Goal: Task Accomplishment & Management: Complete application form

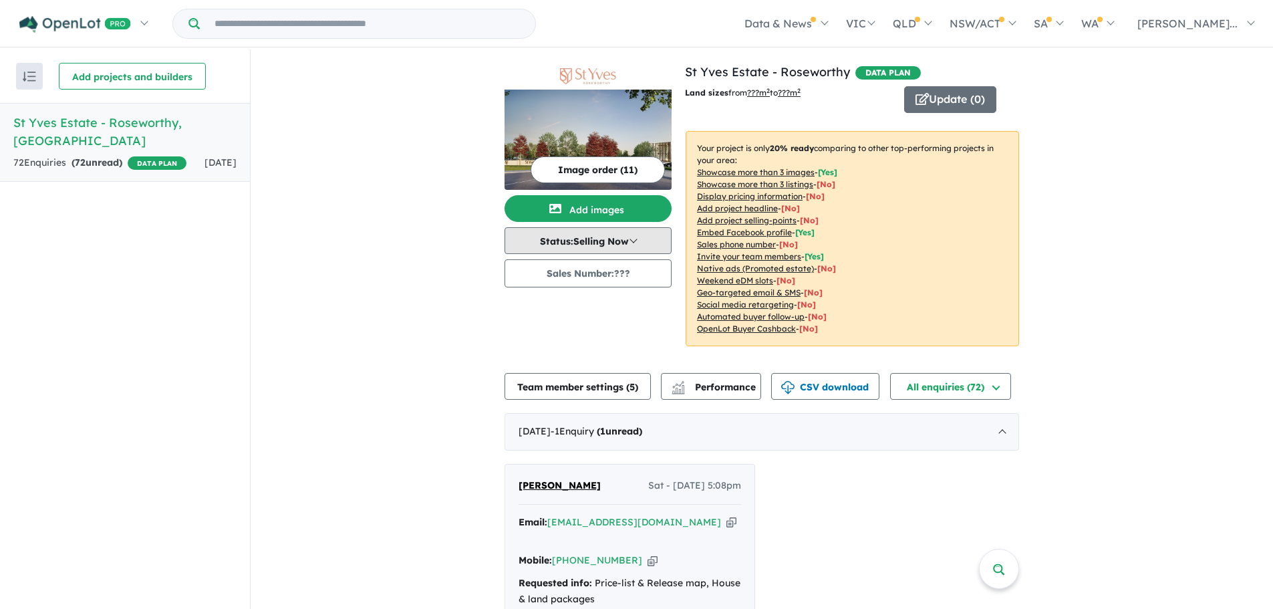
click at [649, 239] on button "Status: Selling Now" at bounding box center [588, 240] width 167 height 27
click at [616, 271] on button "Sales Number: ???" at bounding box center [588, 273] width 167 height 28
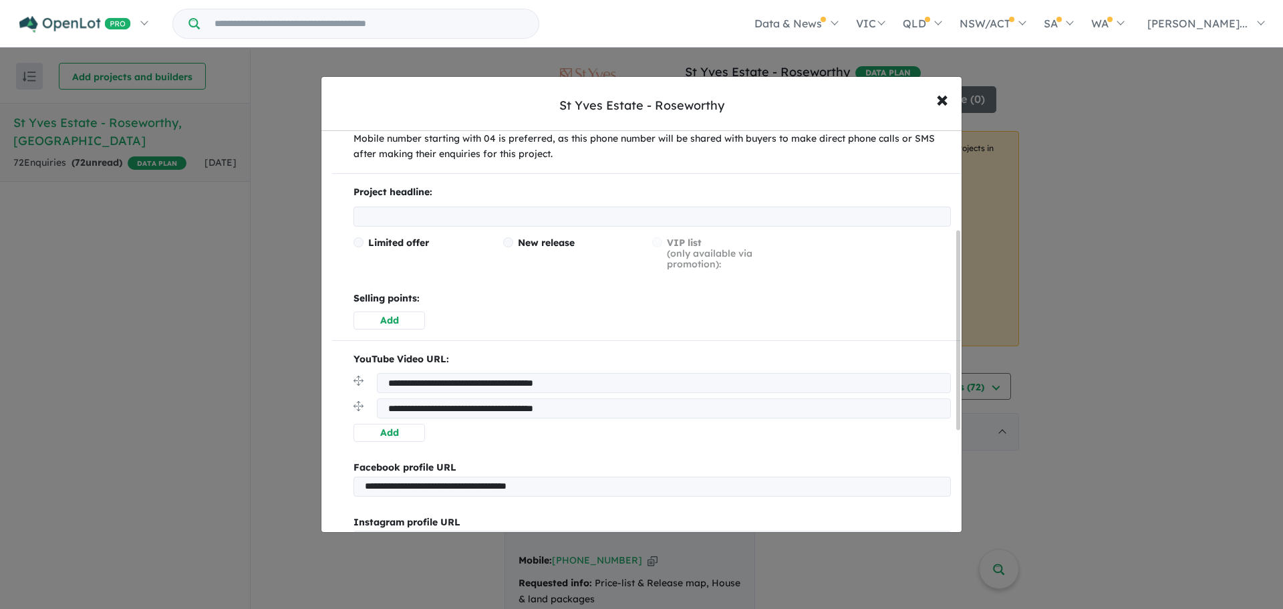
scroll to position [134, 0]
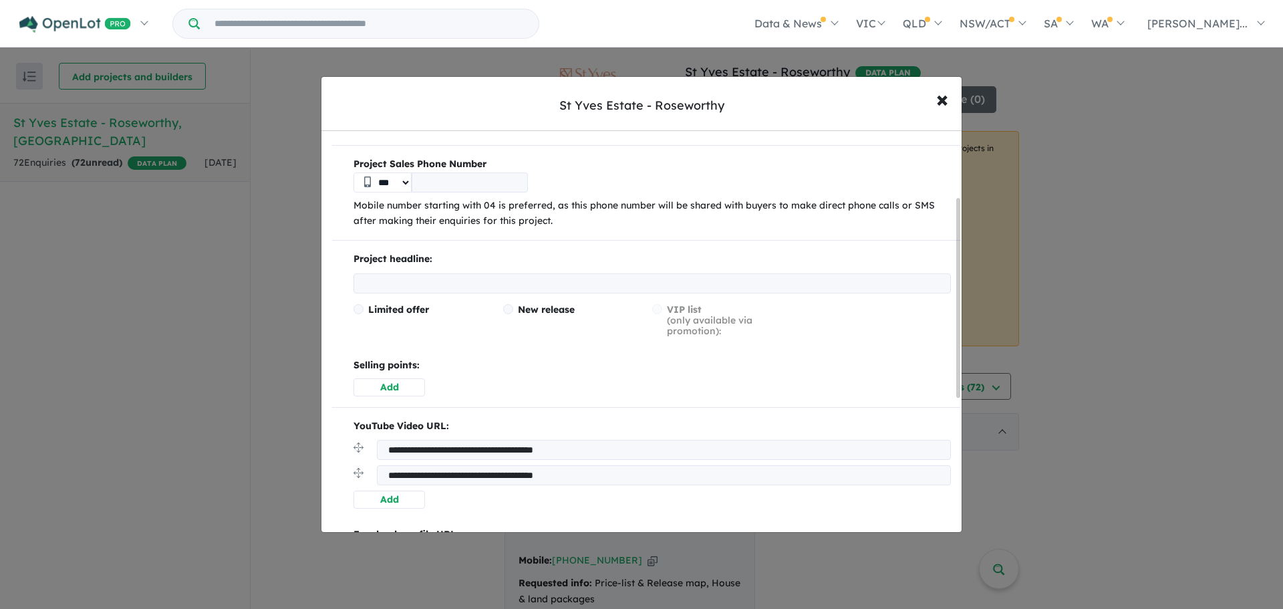
click at [407, 186] on select "***" at bounding box center [383, 182] width 58 height 20
click at [446, 178] on input "tel" at bounding box center [470, 182] width 116 height 20
type input "**********"
click at [518, 273] on input "text" at bounding box center [652, 283] width 597 height 20
click at [556, 309] on span "New release" at bounding box center [546, 309] width 57 height 12
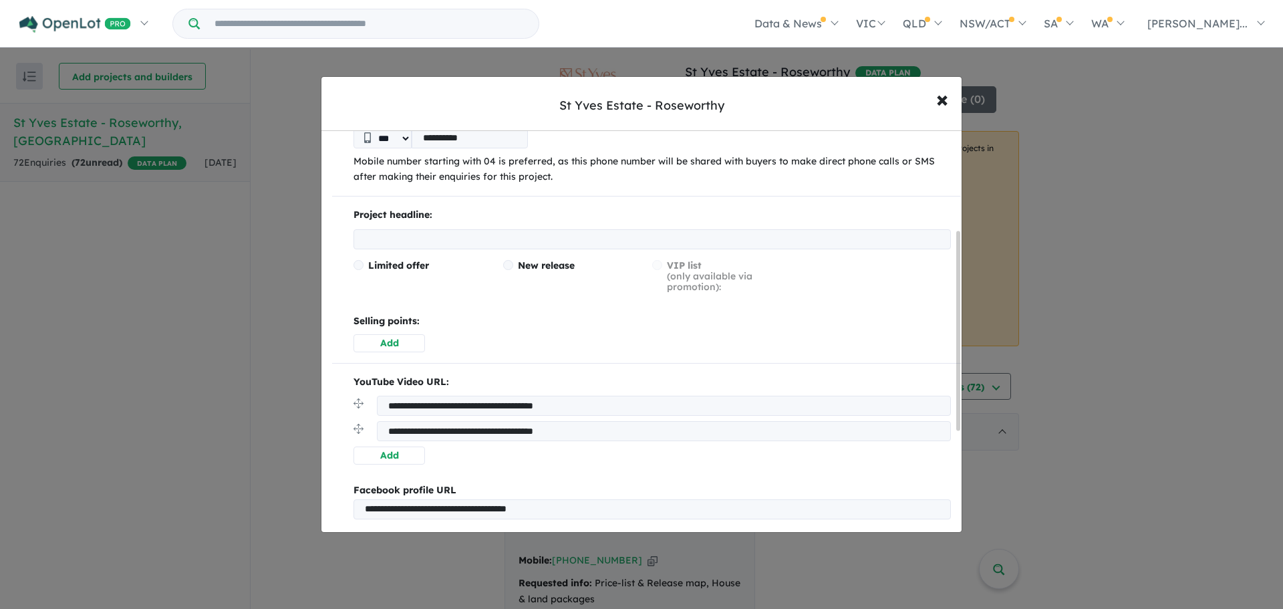
scroll to position [200, 0]
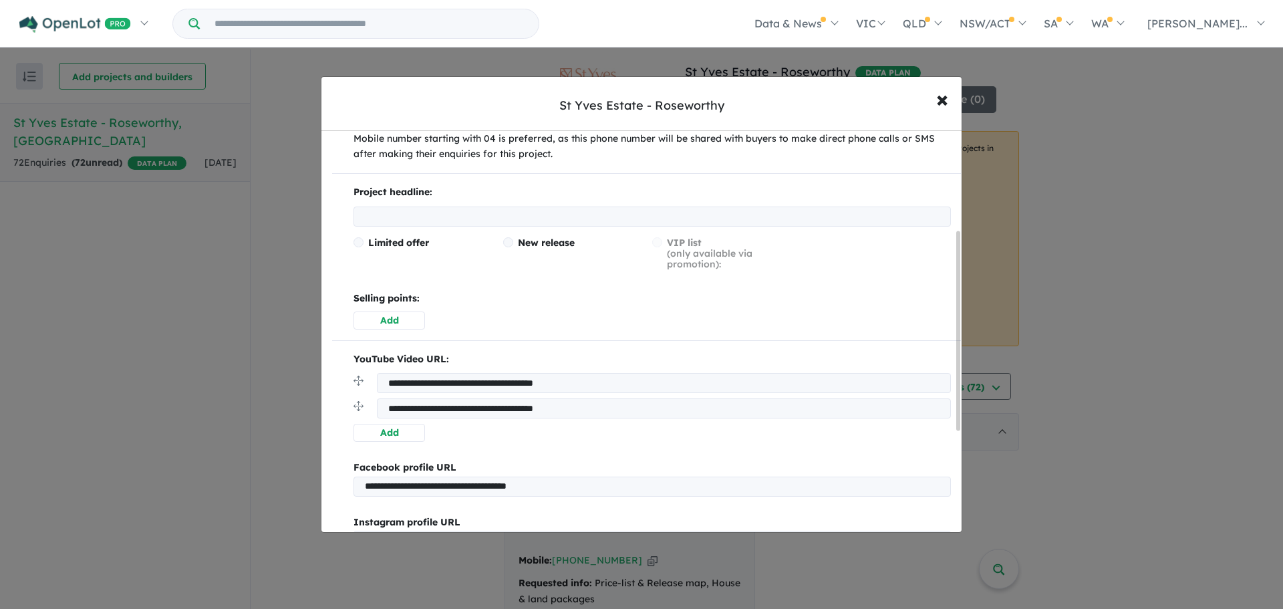
click at [501, 217] on input "text" at bounding box center [652, 217] width 597 height 20
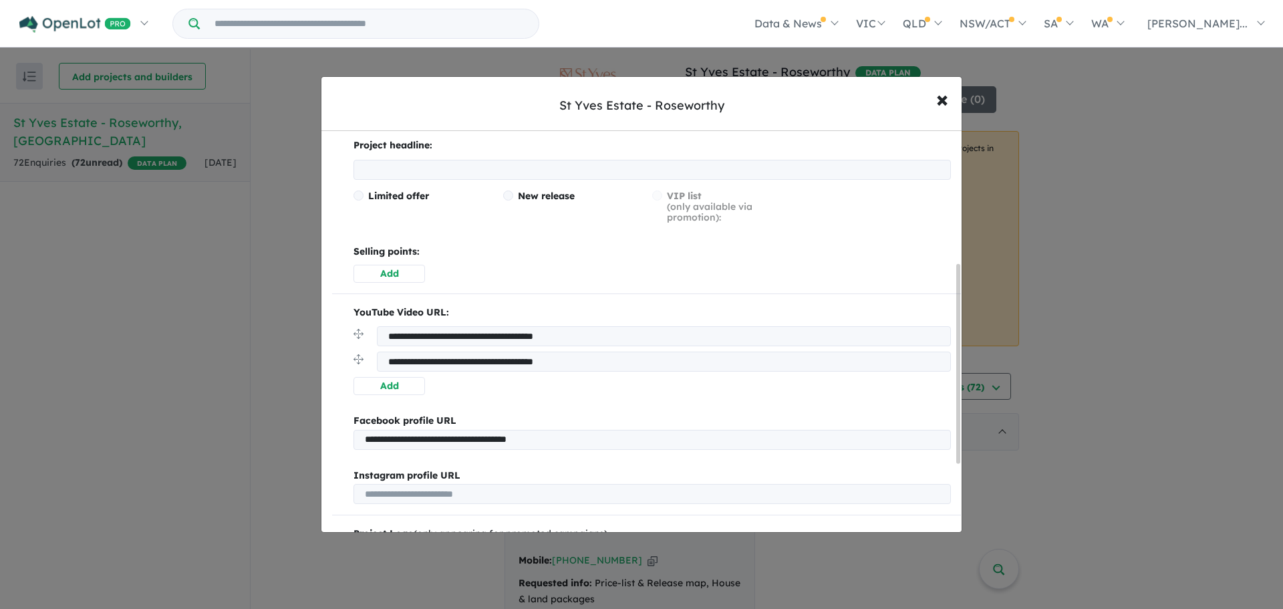
scroll to position [267, 0]
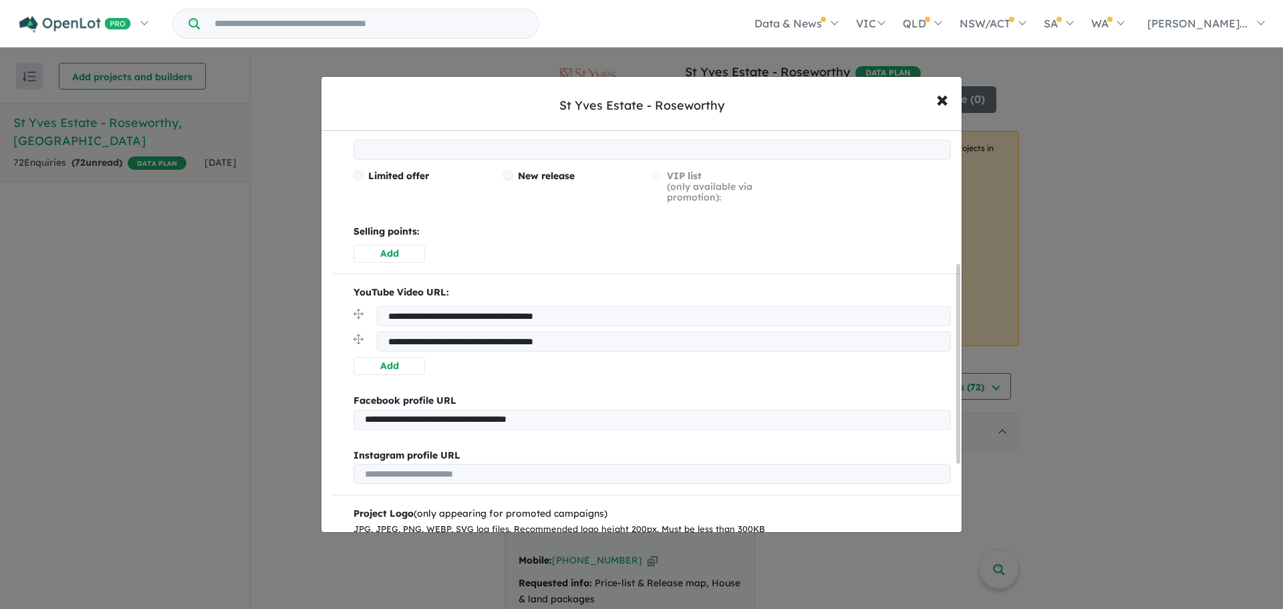
drag, startPoint x: 637, startPoint y: 316, endPoint x: 382, endPoint y: 315, distance: 255.3
click at [382, 315] on input "**********" at bounding box center [664, 316] width 574 height 20
drag, startPoint x: 629, startPoint y: 345, endPoint x: 384, endPoint y: 341, distance: 244.6
click at [384, 341] on input "**********" at bounding box center [664, 341] width 574 height 20
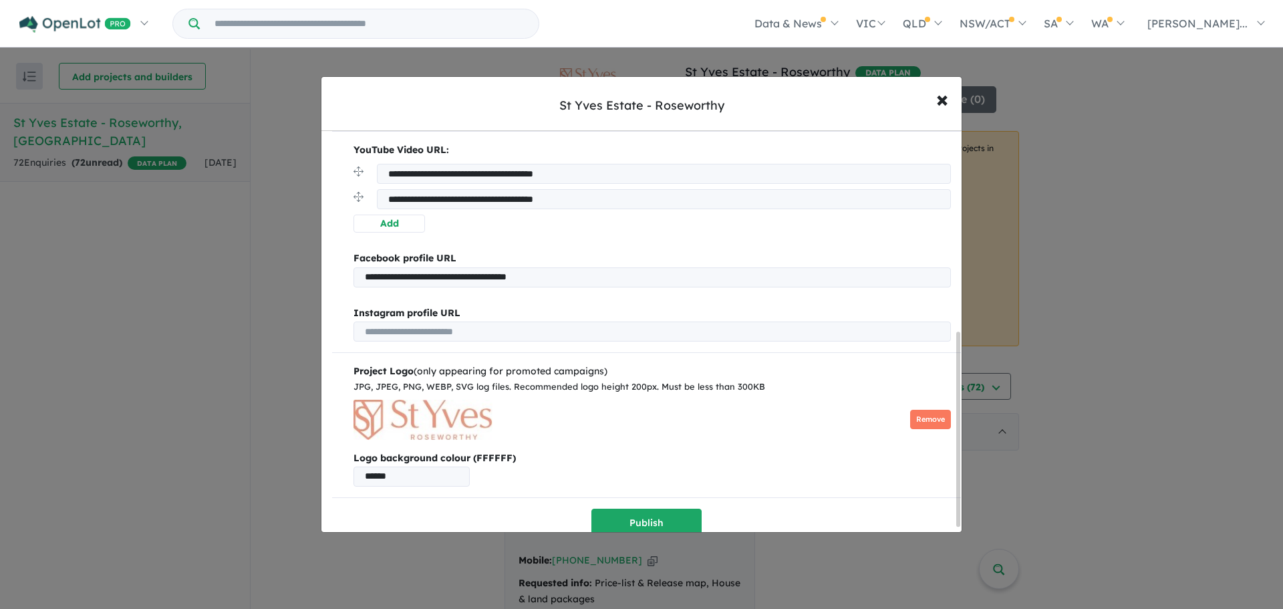
scroll to position [424, 0]
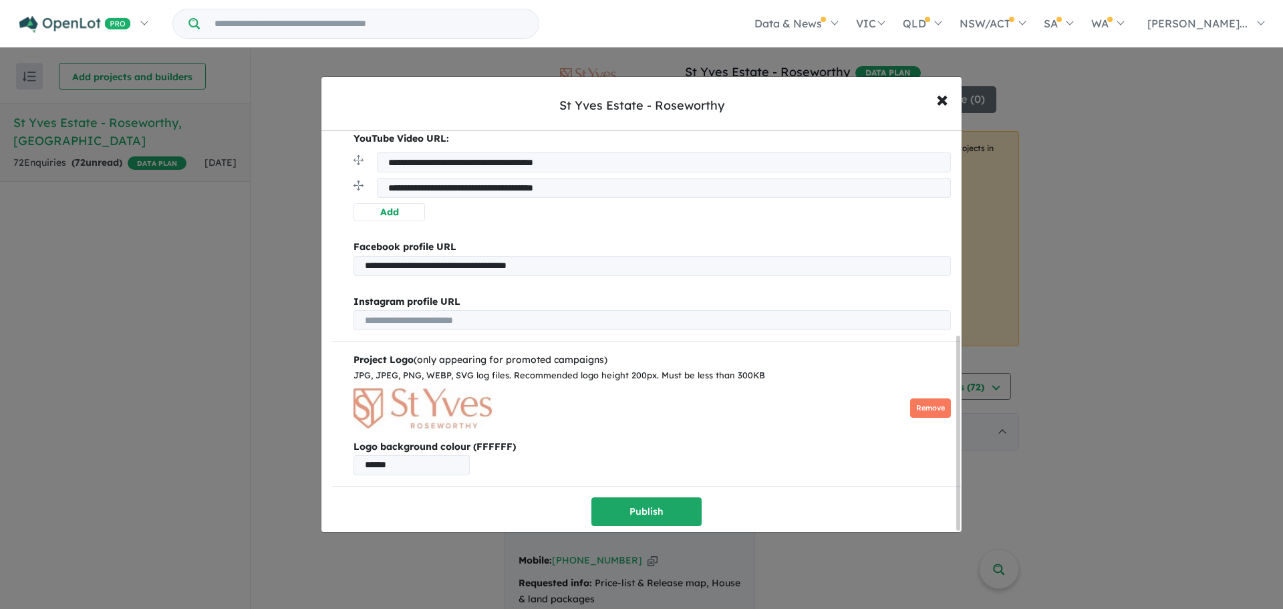
drag, startPoint x: 640, startPoint y: 260, endPoint x: 357, endPoint y: 249, distance: 282.9
click at [357, 249] on div "**********" at bounding box center [646, 257] width 629 height 36
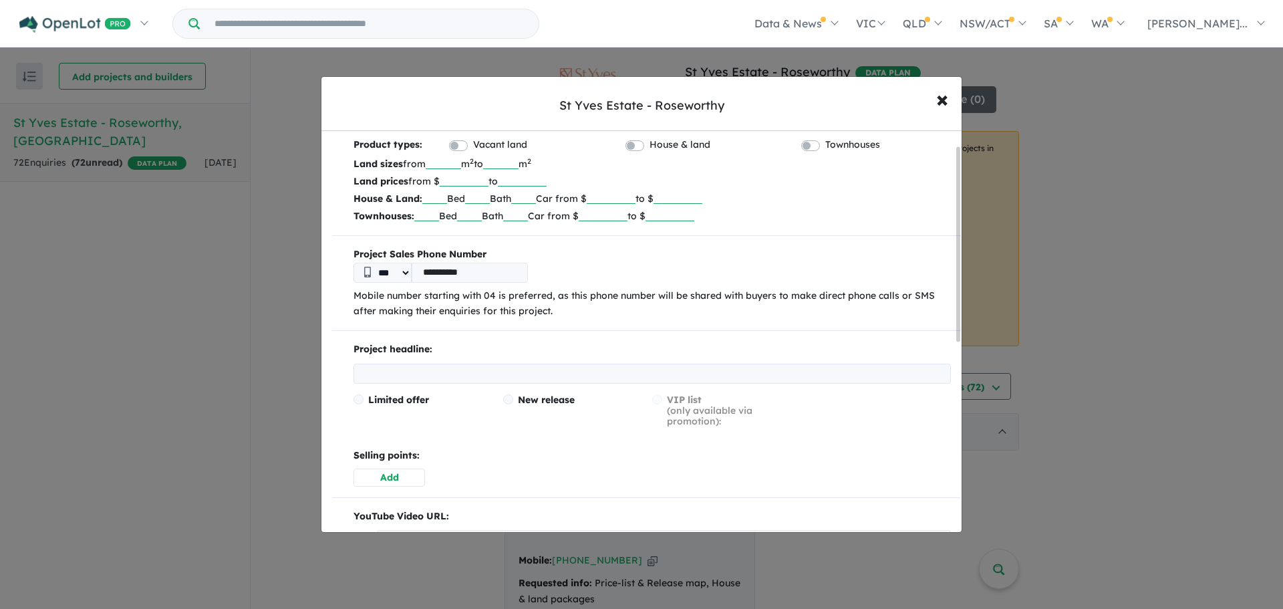
scroll to position [0, 0]
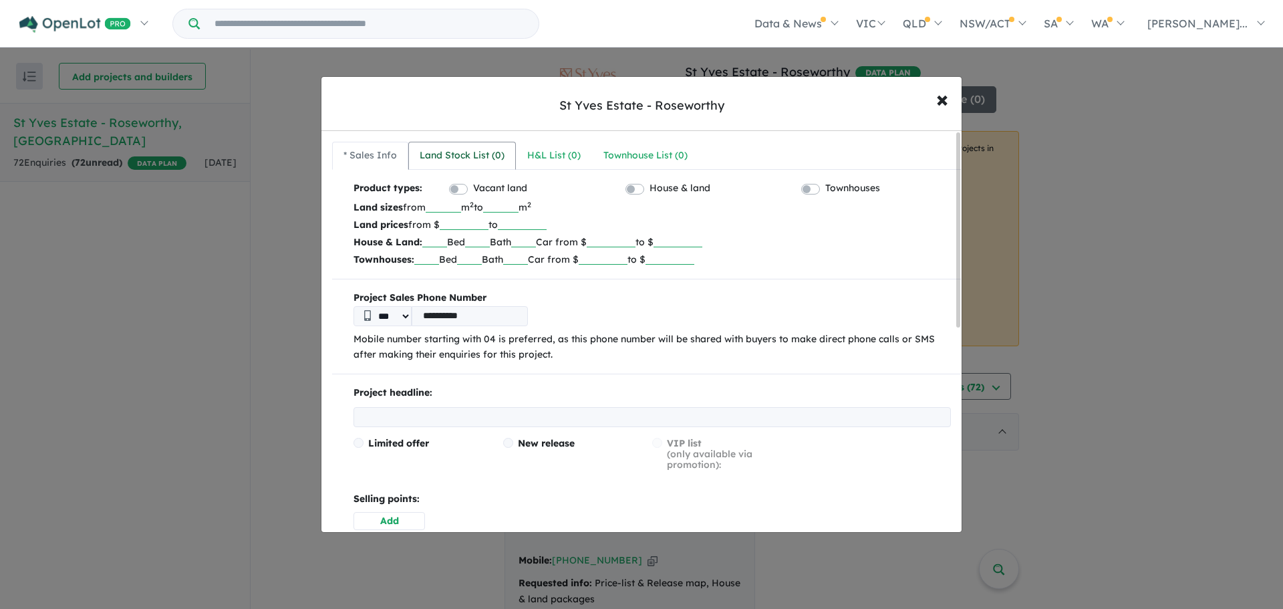
click at [470, 142] on link "Land Stock List ( 0 )" at bounding box center [462, 156] width 108 height 28
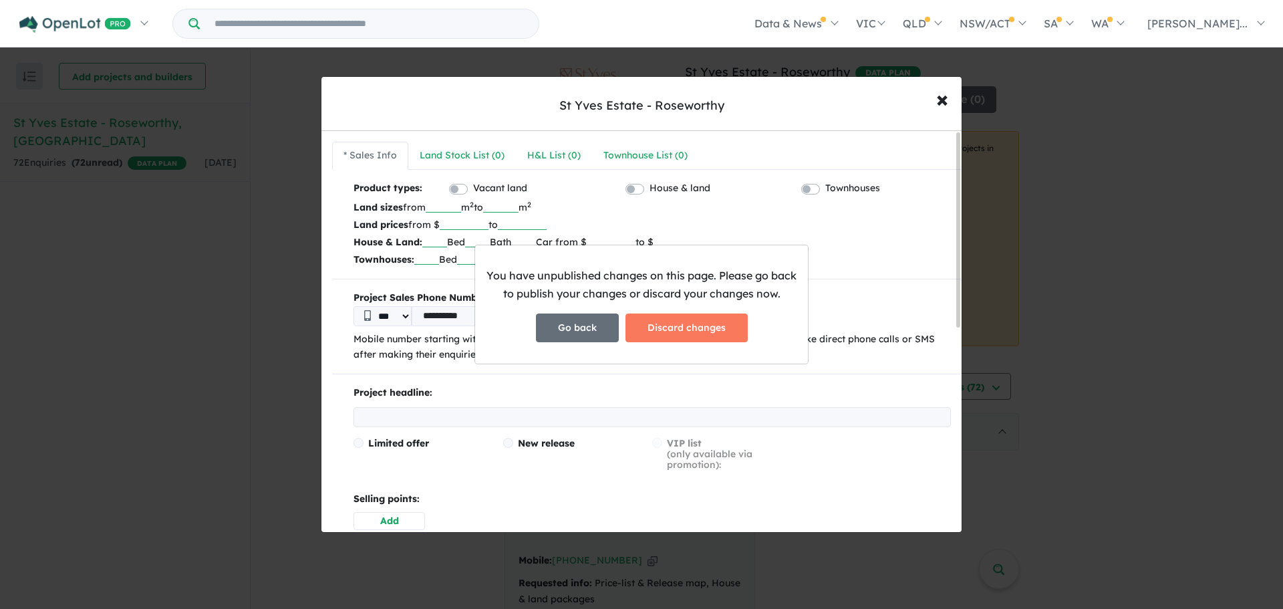
click at [597, 331] on button "Go back" at bounding box center [577, 327] width 83 height 29
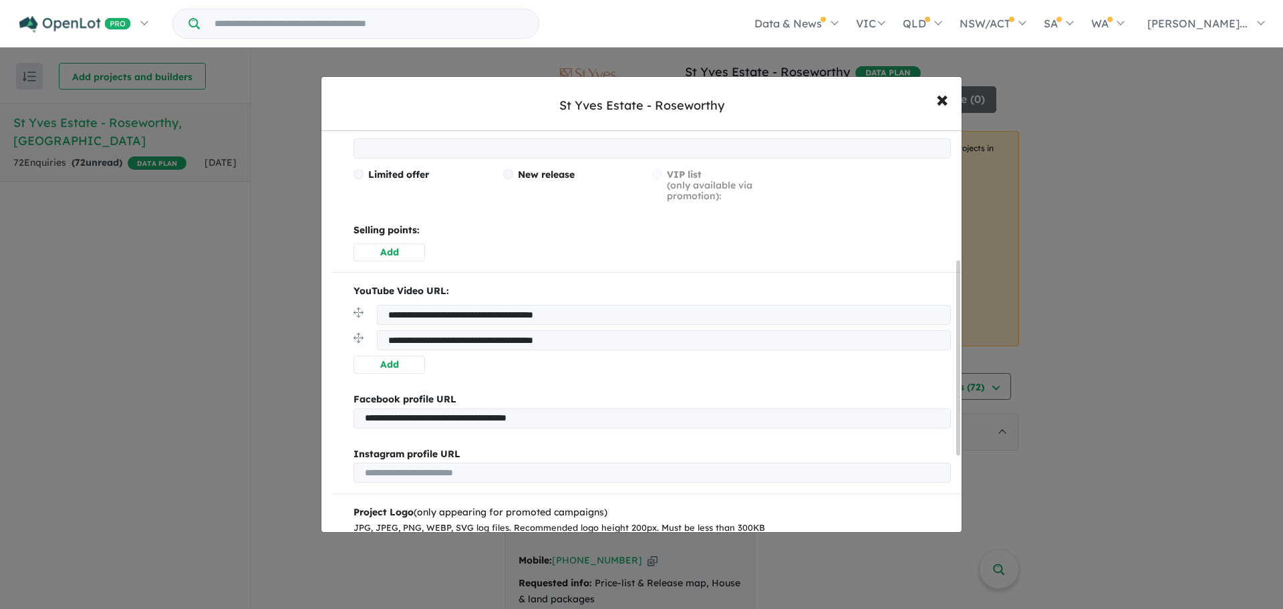
scroll to position [267, 0]
click at [406, 253] on button "Add" at bounding box center [390, 254] width 72 height 18
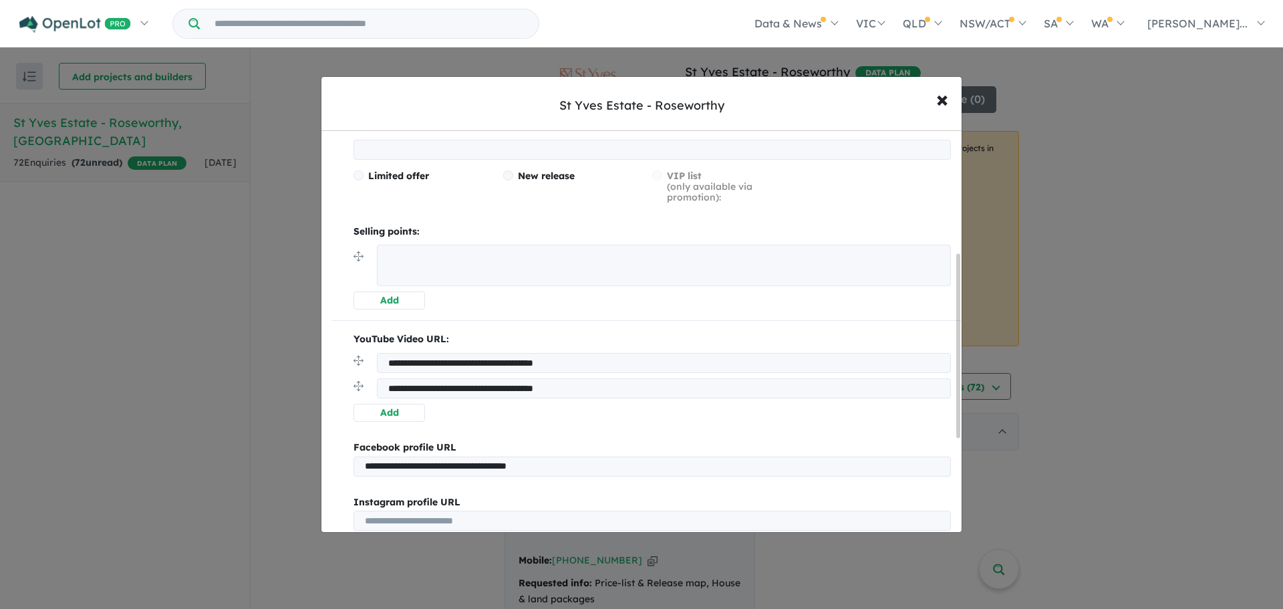
click at [454, 263] on textarea at bounding box center [664, 265] width 574 height 41
click at [581, 283] on textarea at bounding box center [664, 265] width 574 height 41
click at [656, 312] on div "**********" at bounding box center [646, 319] width 629 height 813
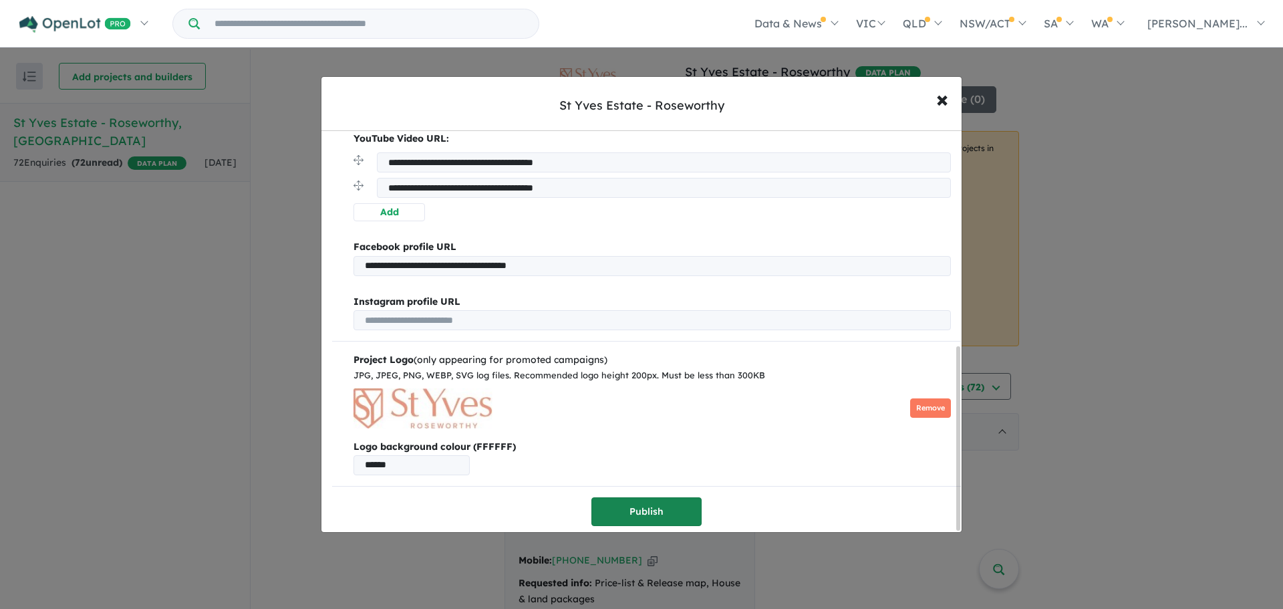
click at [648, 499] on button "Publish" at bounding box center [646, 511] width 110 height 29
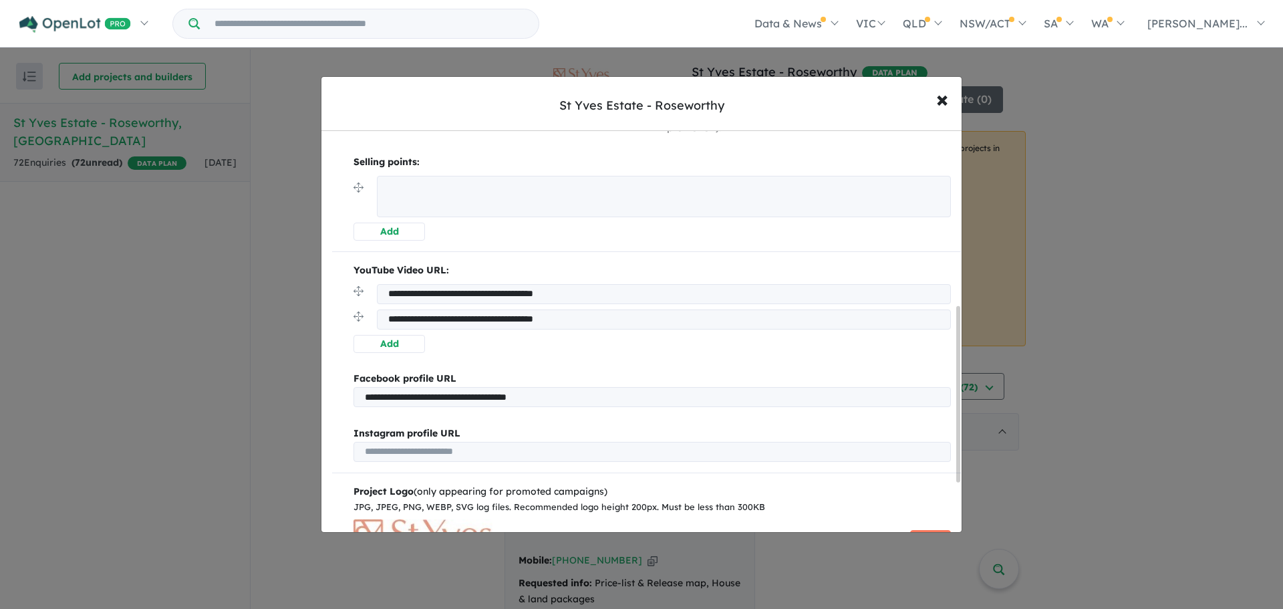
scroll to position [401, 0]
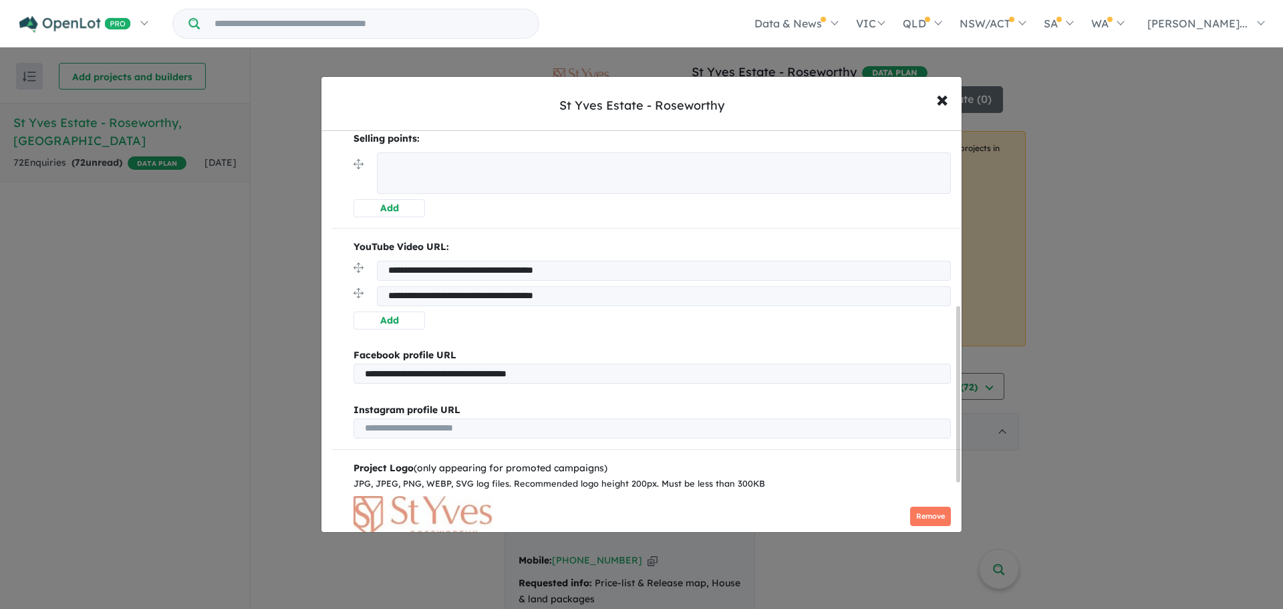
click at [509, 426] on input "url" at bounding box center [652, 428] width 597 height 20
drag, startPoint x: 536, startPoint y: 426, endPoint x: 348, endPoint y: 426, distance: 188.5
click at [348, 426] on div "Instagram profile URL" at bounding box center [646, 420] width 629 height 36
paste input "**********"
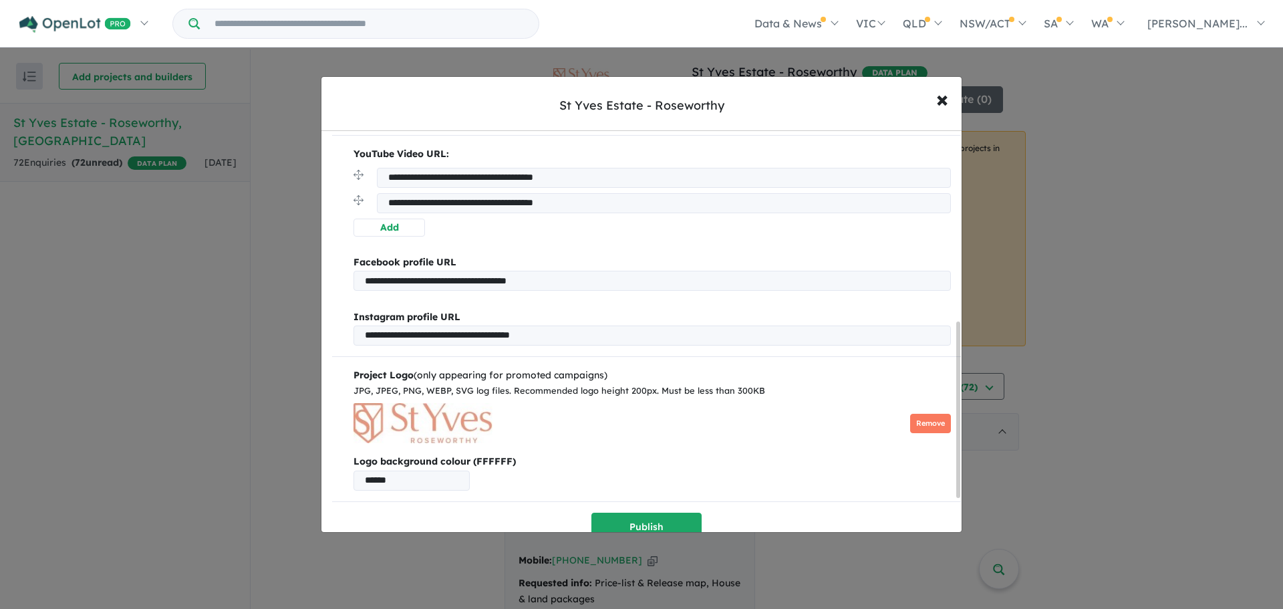
scroll to position [513, 0]
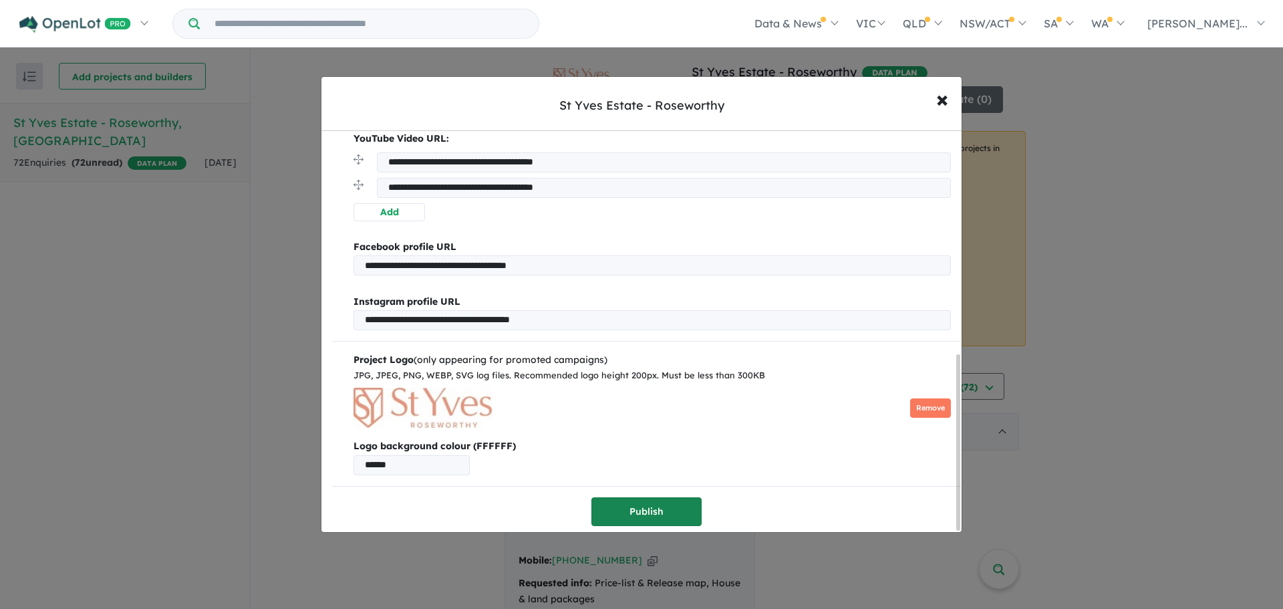
type input "**********"
click at [640, 504] on button "Publish" at bounding box center [646, 511] width 110 height 29
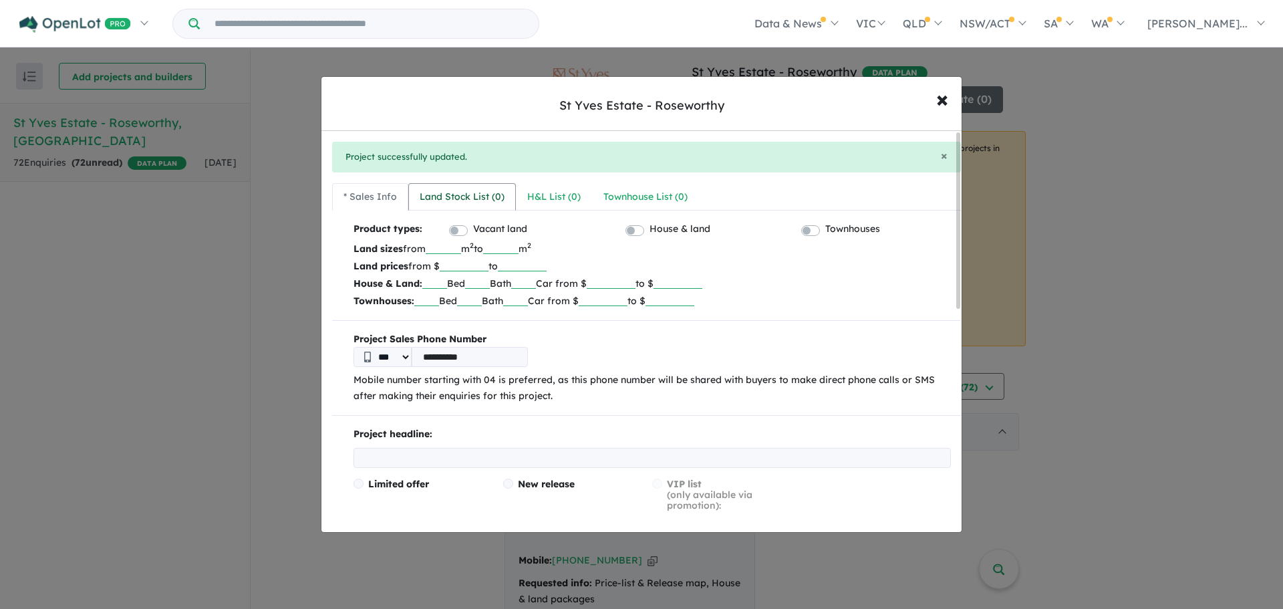
click at [434, 187] on link "Land Stock List ( 0 )" at bounding box center [462, 197] width 108 height 28
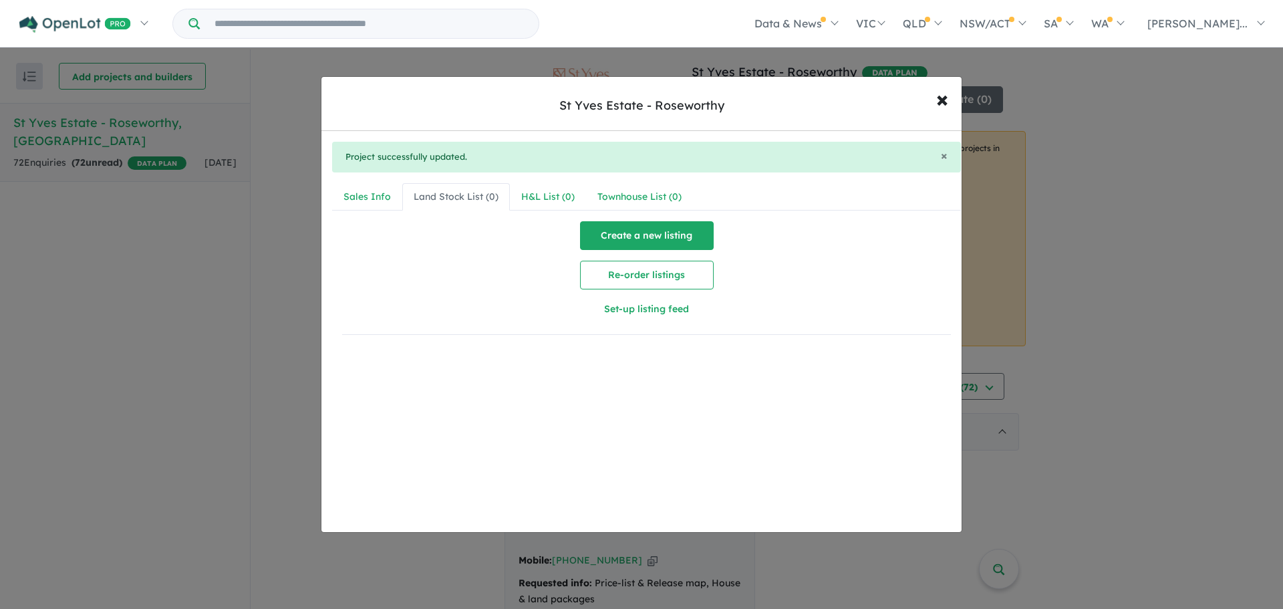
click at [644, 238] on button "Create a new listing" at bounding box center [647, 235] width 134 height 29
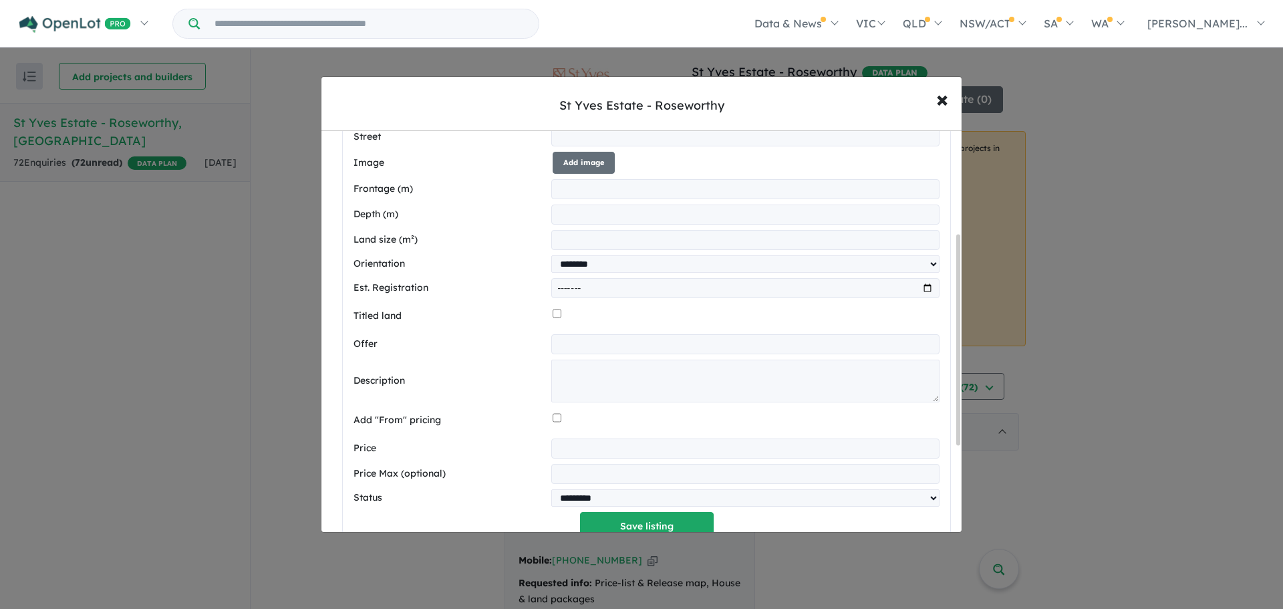
scroll to position [134, 0]
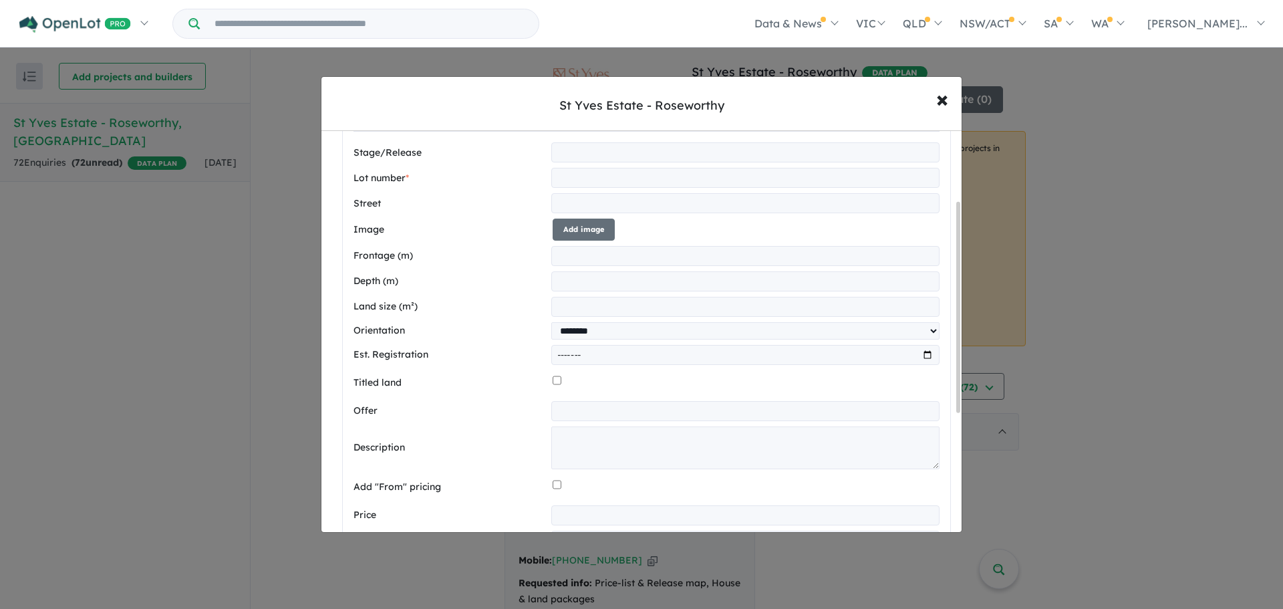
click at [588, 183] on input "text" at bounding box center [745, 178] width 388 height 20
type input "**"
click at [588, 197] on input "text" at bounding box center [745, 203] width 388 height 20
type input "**********"
click at [601, 229] on button "Add image" at bounding box center [584, 230] width 62 height 22
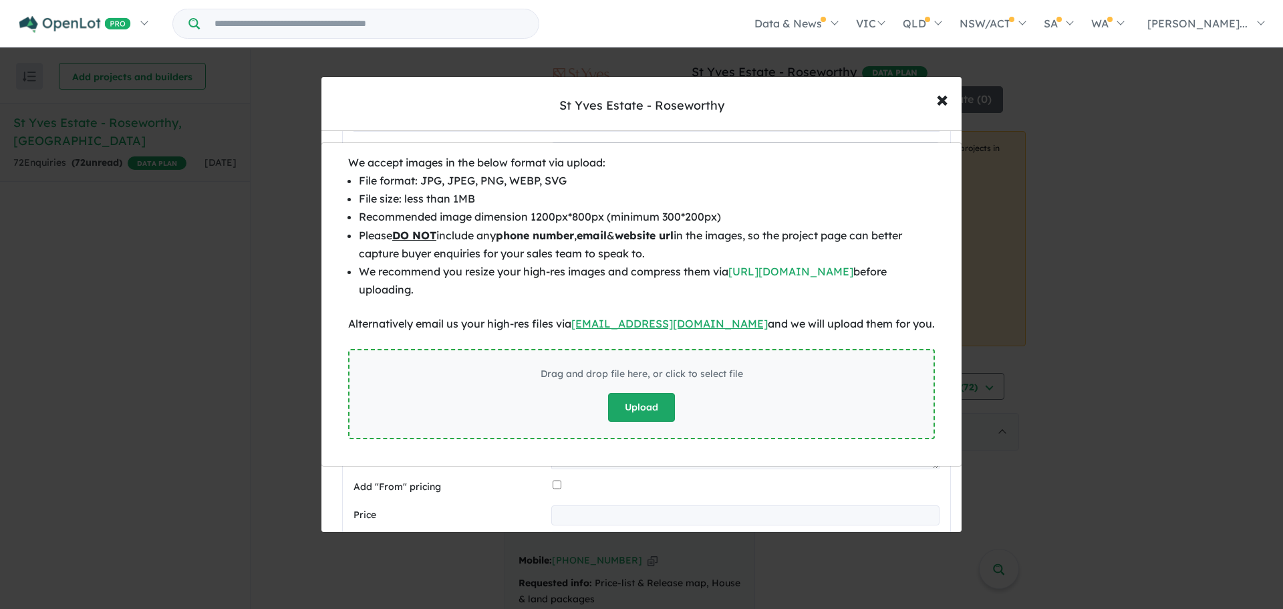
click at [655, 401] on button "Upload" at bounding box center [641, 407] width 67 height 29
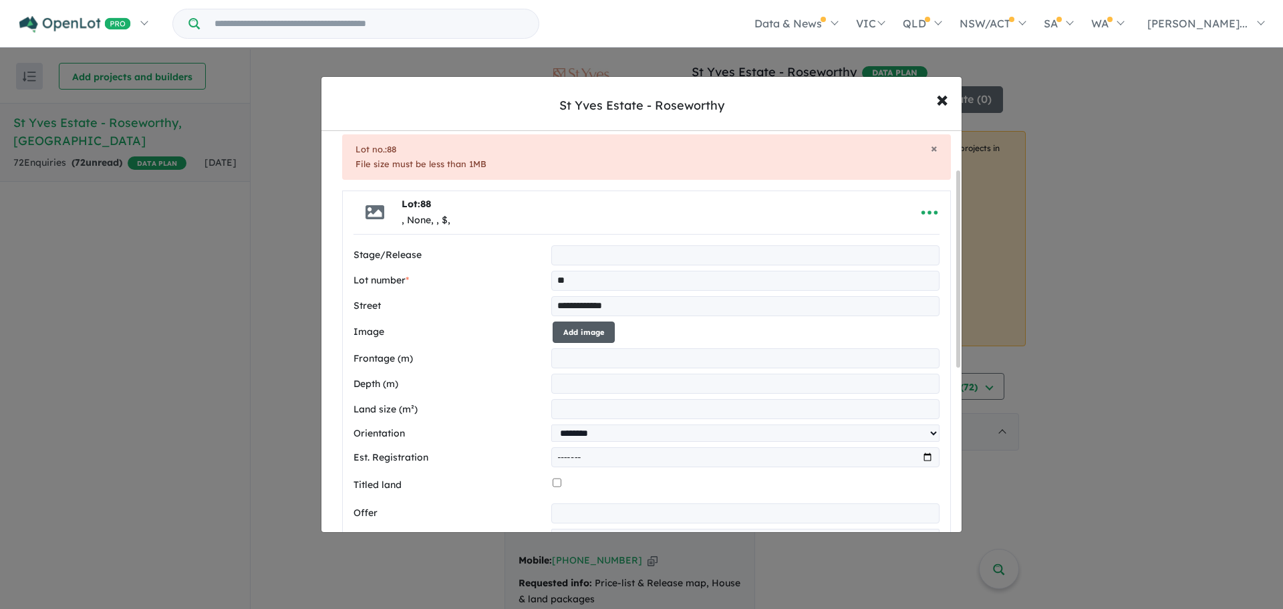
scroll to position [67, 0]
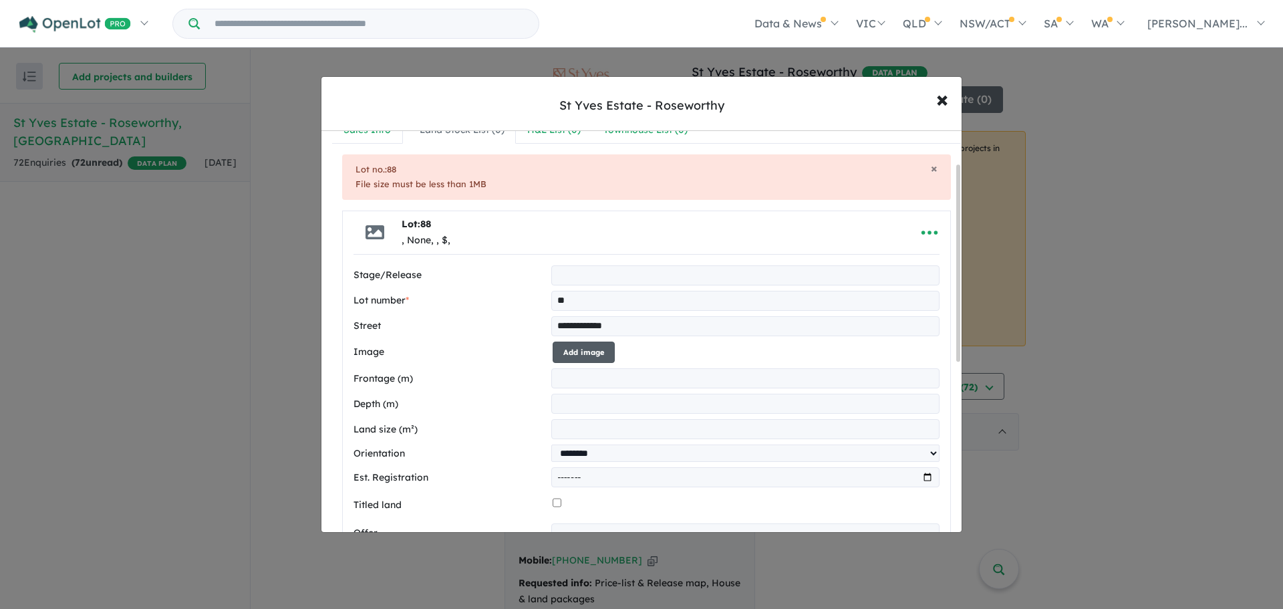
click at [577, 344] on button "Add image" at bounding box center [584, 353] width 62 height 22
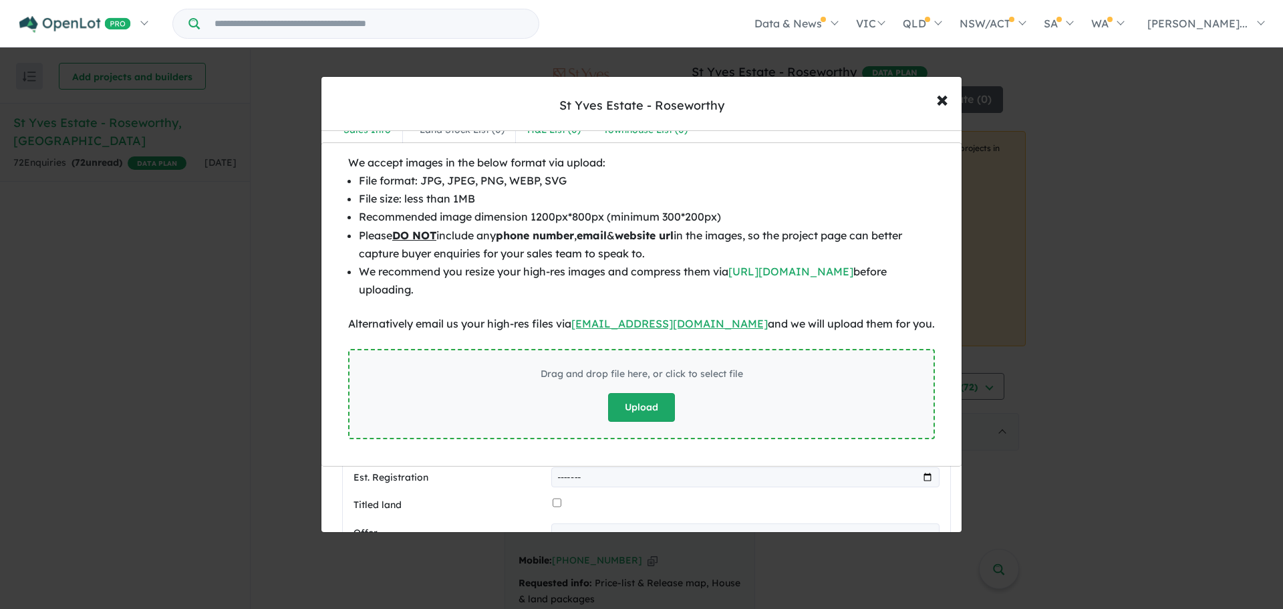
click at [643, 406] on button "Upload" at bounding box center [641, 407] width 67 height 29
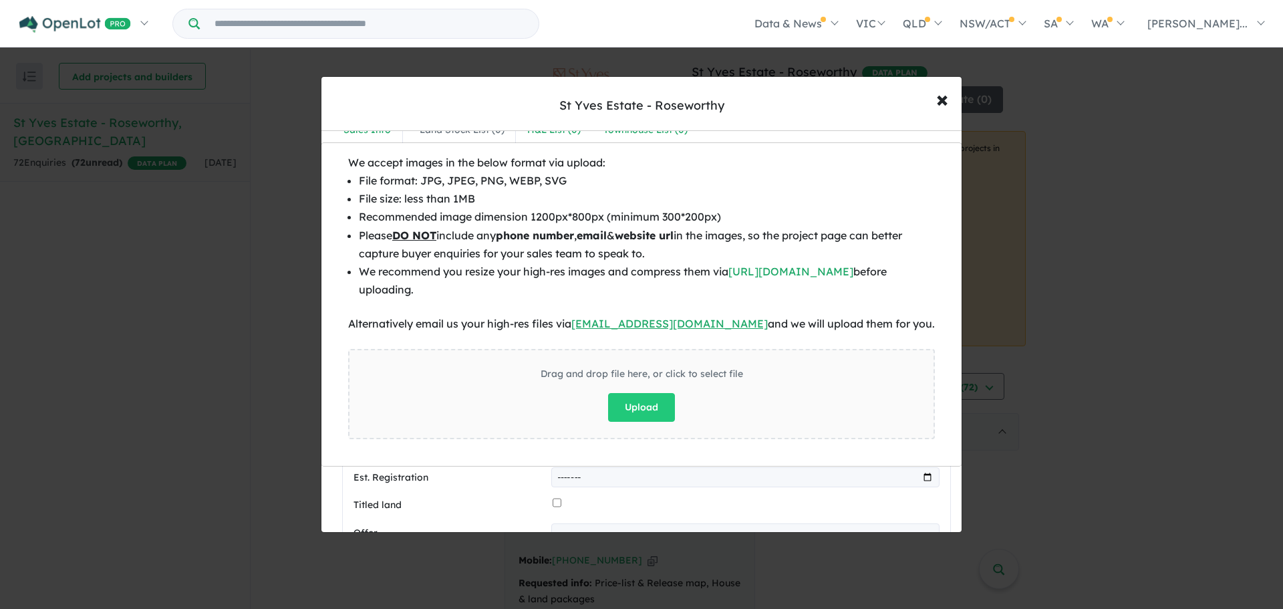
click at [535, 547] on div "We accept images in the below format via upload: File format: JPG, JPEG, PNG, W…" at bounding box center [641, 304] width 1283 height 609
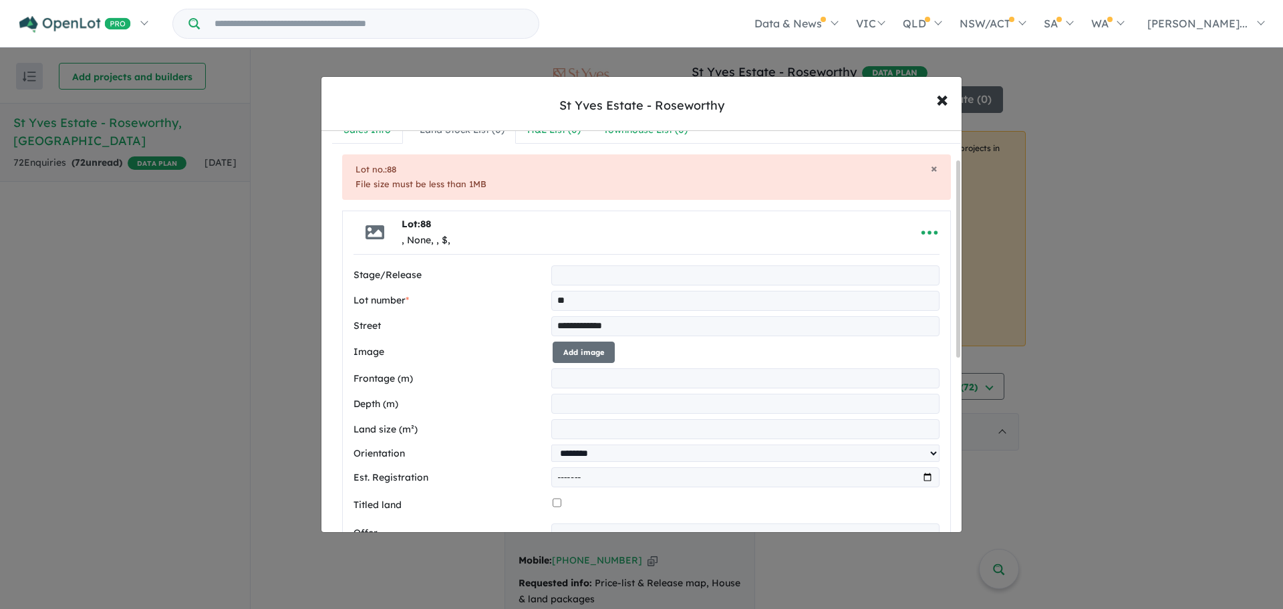
scroll to position [0, 0]
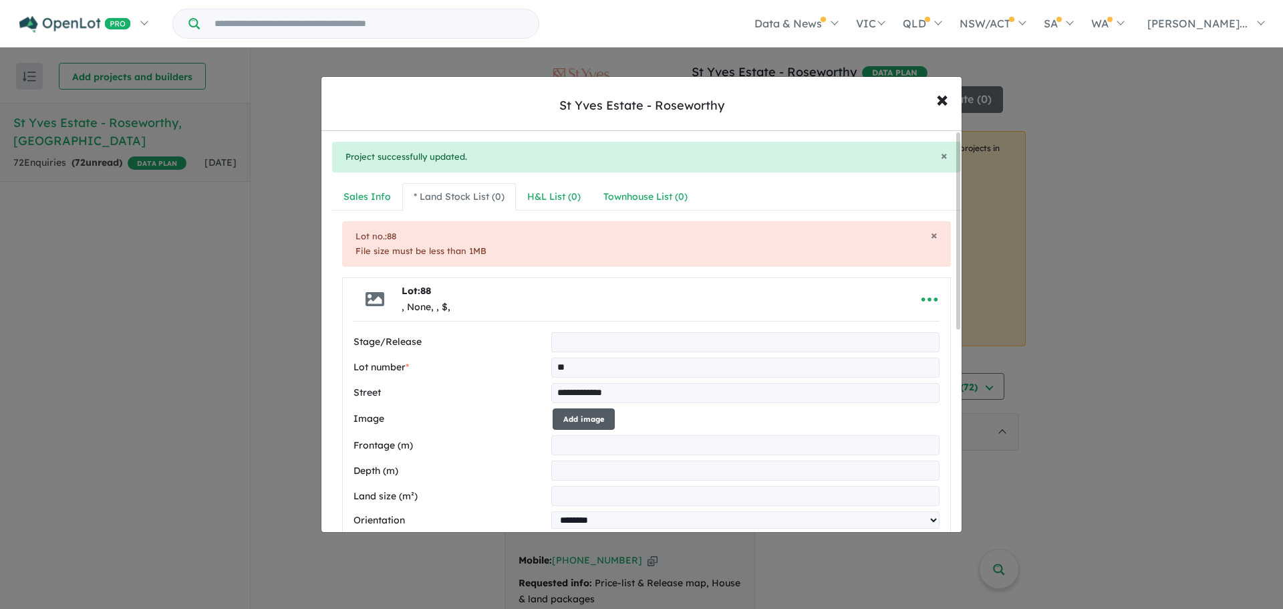
click at [594, 424] on button "Add image" at bounding box center [584, 419] width 62 height 22
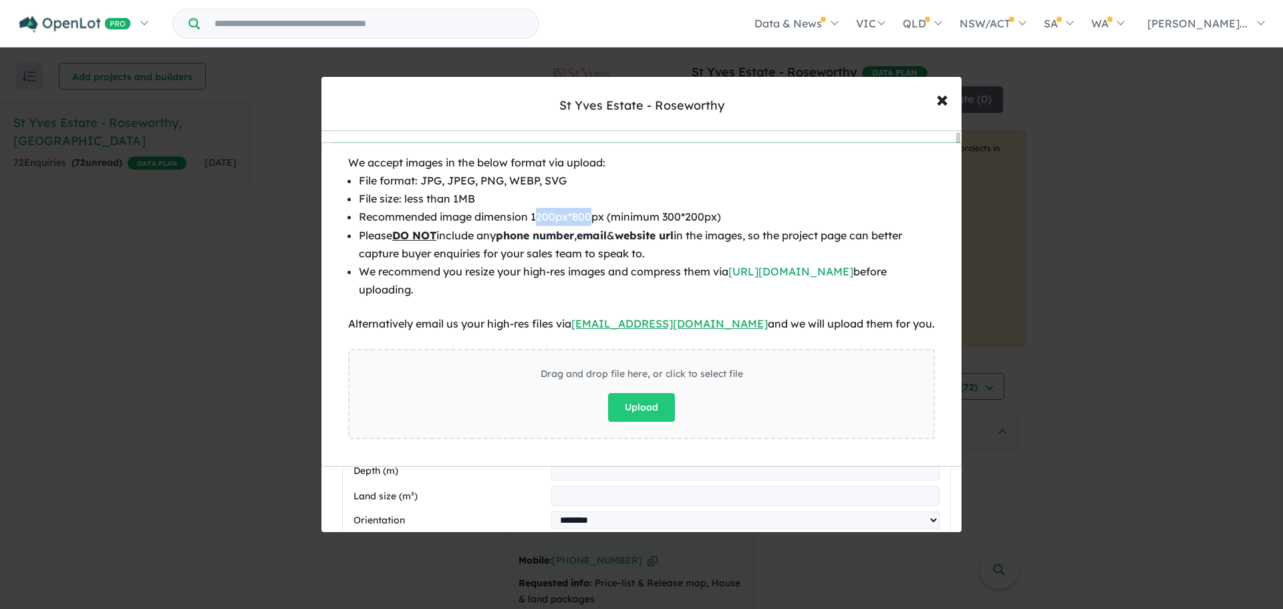
drag, startPoint x: 535, startPoint y: 214, endPoint x: 593, endPoint y: 215, distance: 58.1
click at [593, 215] on li "Recommended image dimension 1200px*800px (minimum 300*200px)" at bounding box center [647, 217] width 576 height 18
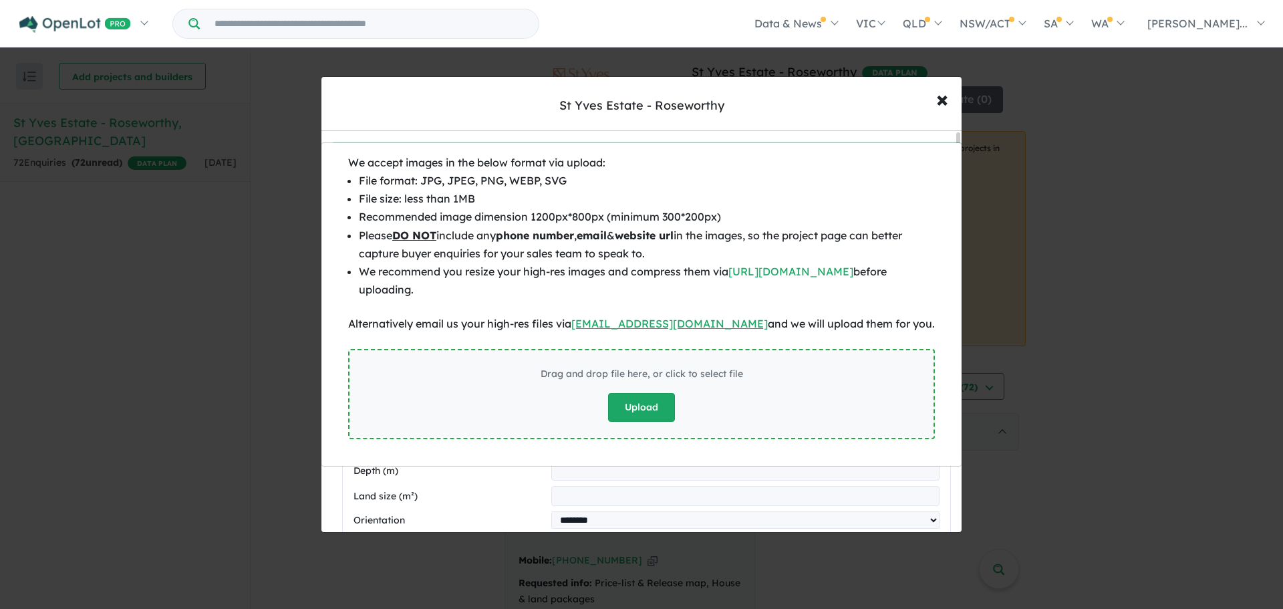
click at [666, 402] on button "Upload" at bounding box center [641, 407] width 67 height 29
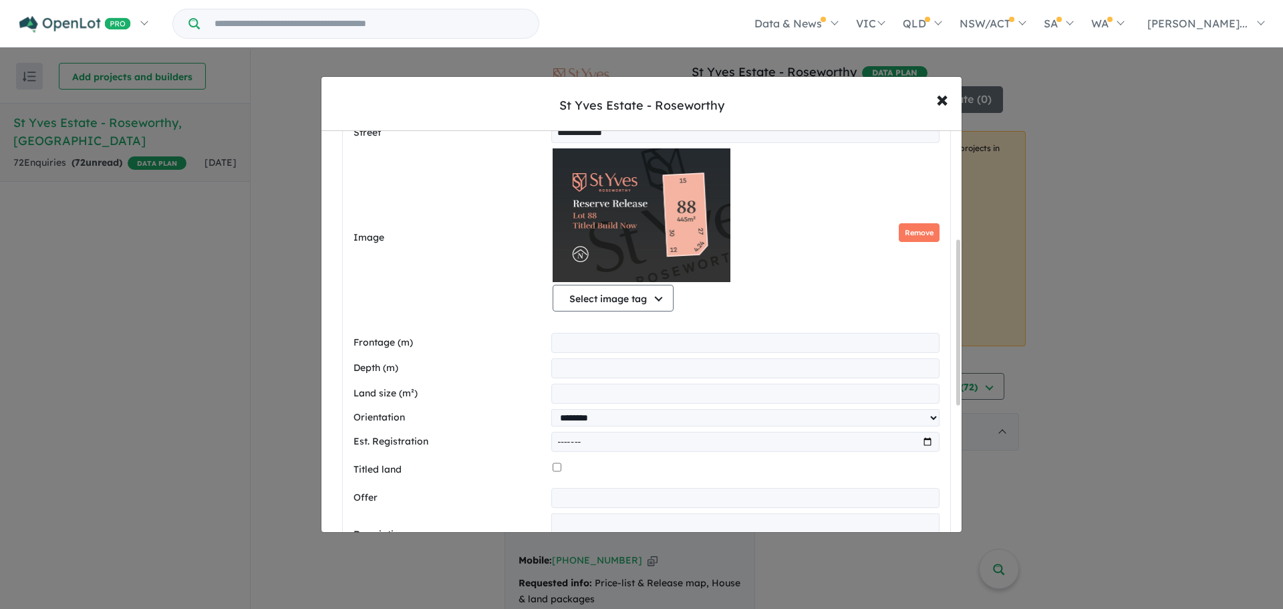
scroll to position [267, 0]
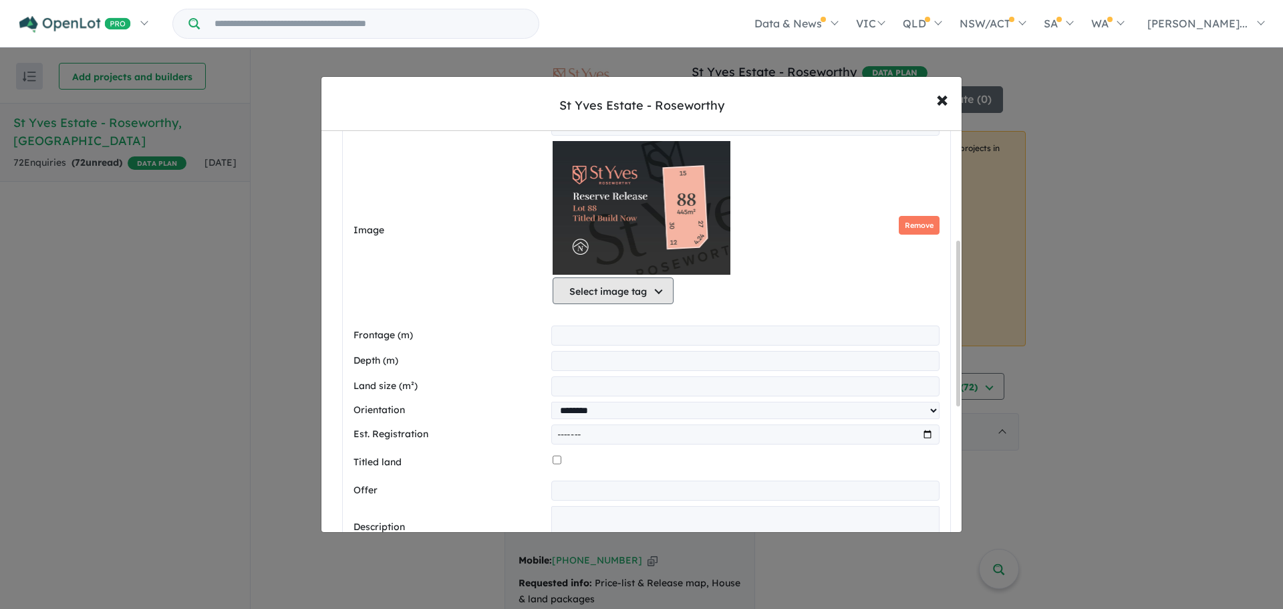
click at [656, 291] on button "Select image tag" at bounding box center [613, 290] width 121 height 27
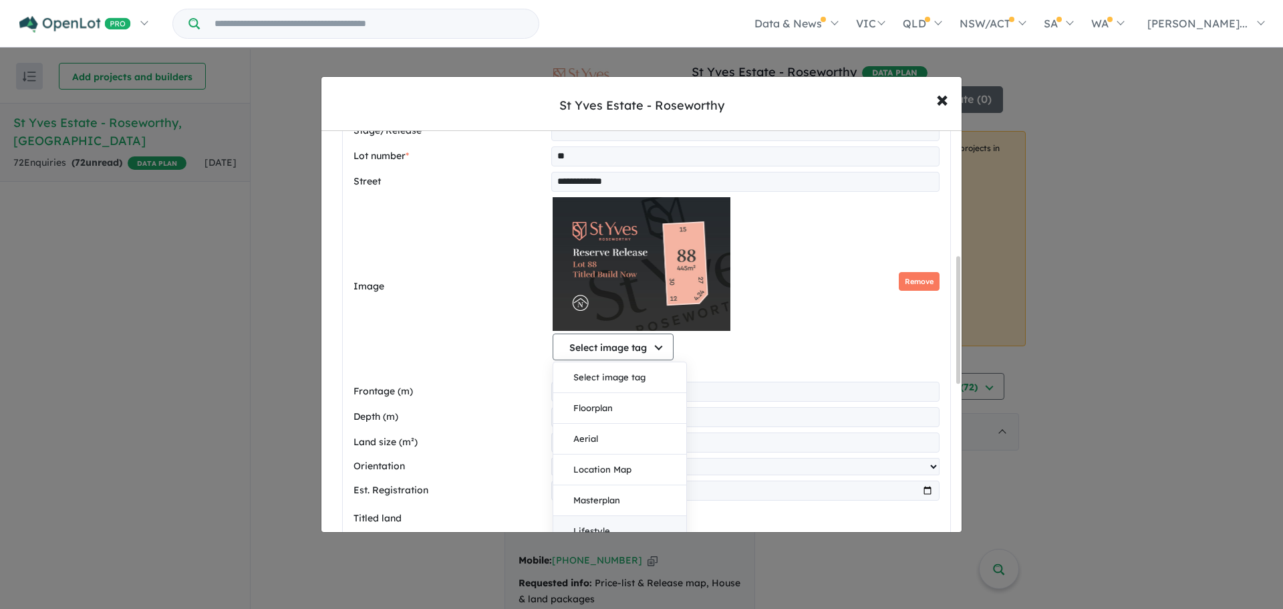
scroll to position [401, 0]
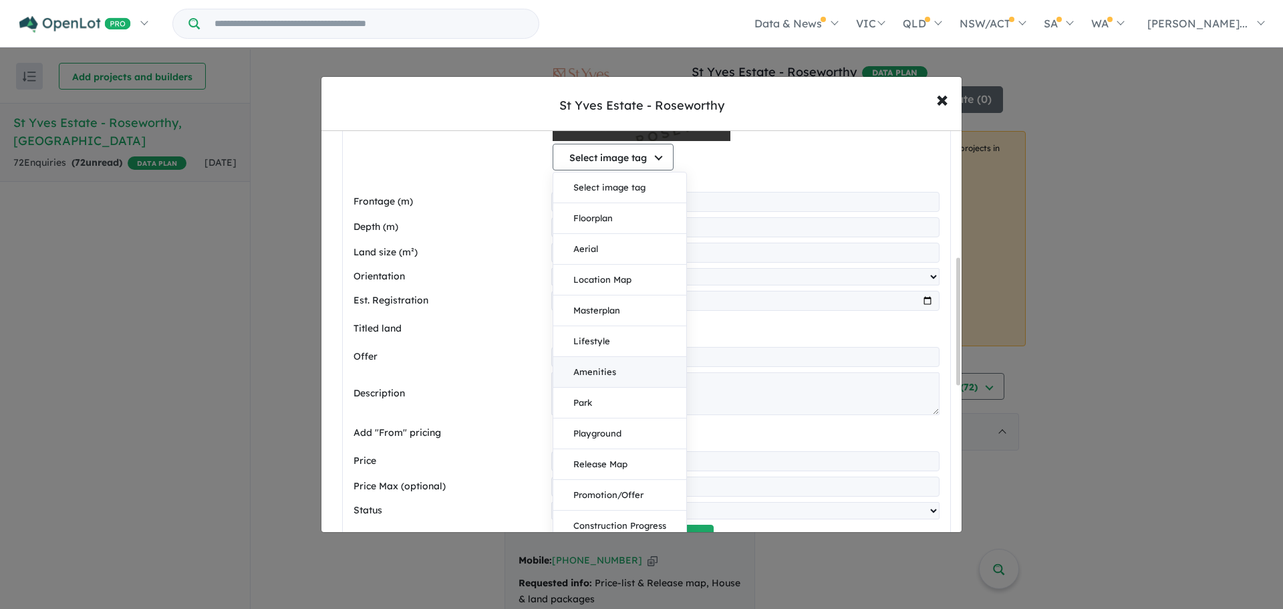
click at [609, 363] on button "Amenities" at bounding box center [619, 372] width 133 height 31
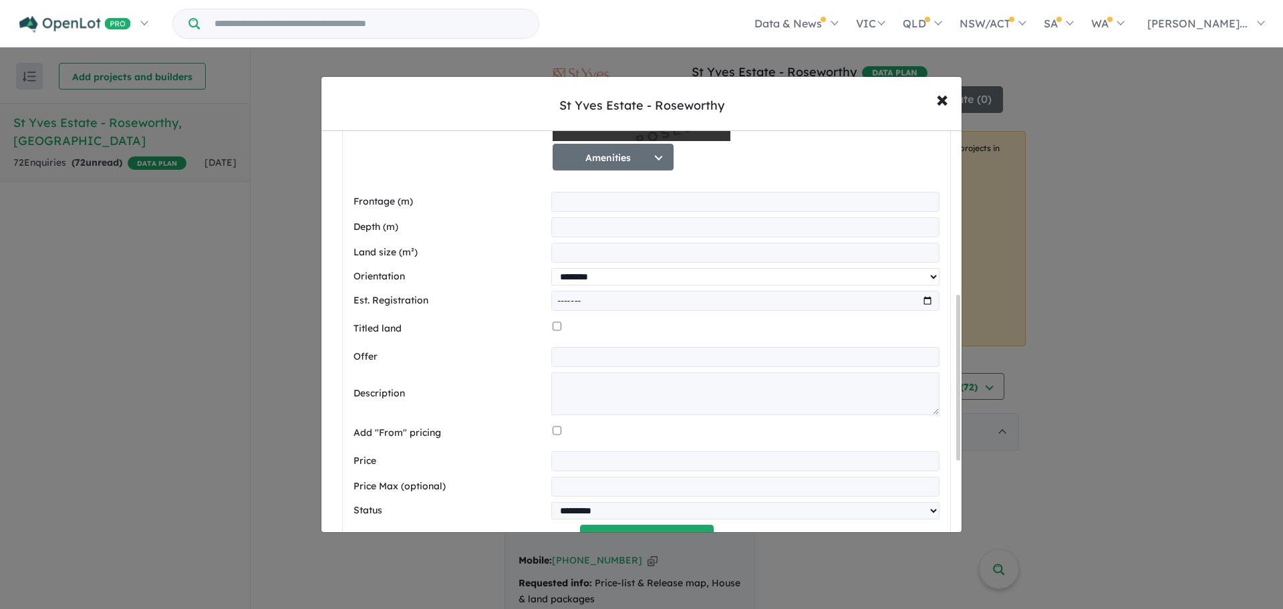
click at [577, 277] on select "**********" at bounding box center [745, 276] width 388 height 17
click at [583, 302] on input "month" at bounding box center [745, 301] width 388 height 20
click at [511, 319] on div "Titled land" at bounding box center [647, 328] width 586 height 25
click at [899, 309] on input "month" at bounding box center [745, 301] width 388 height 20
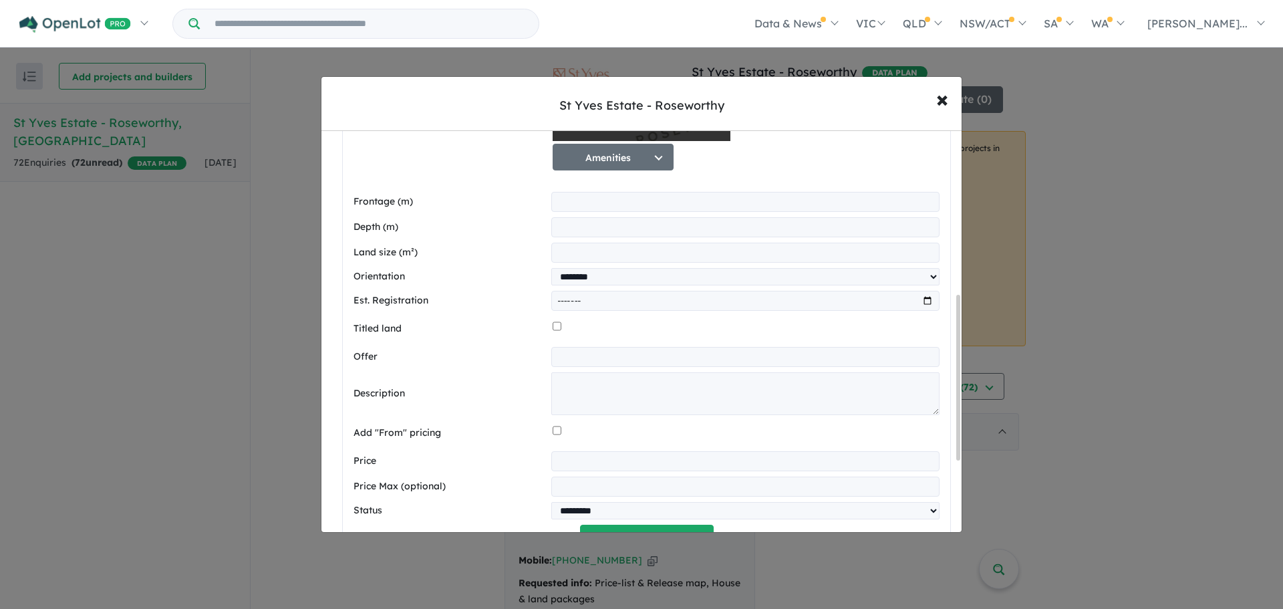
drag, startPoint x: 444, startPoint y: 321, endPoint x: 457, endPoint y: 320, distance: 12.7
click at [445, 321] on div "Titled land" at bounding box center [647, 328] width 586 height 25
click at [560, 329] on div at bounding box center [746, 328] width 387 height 25
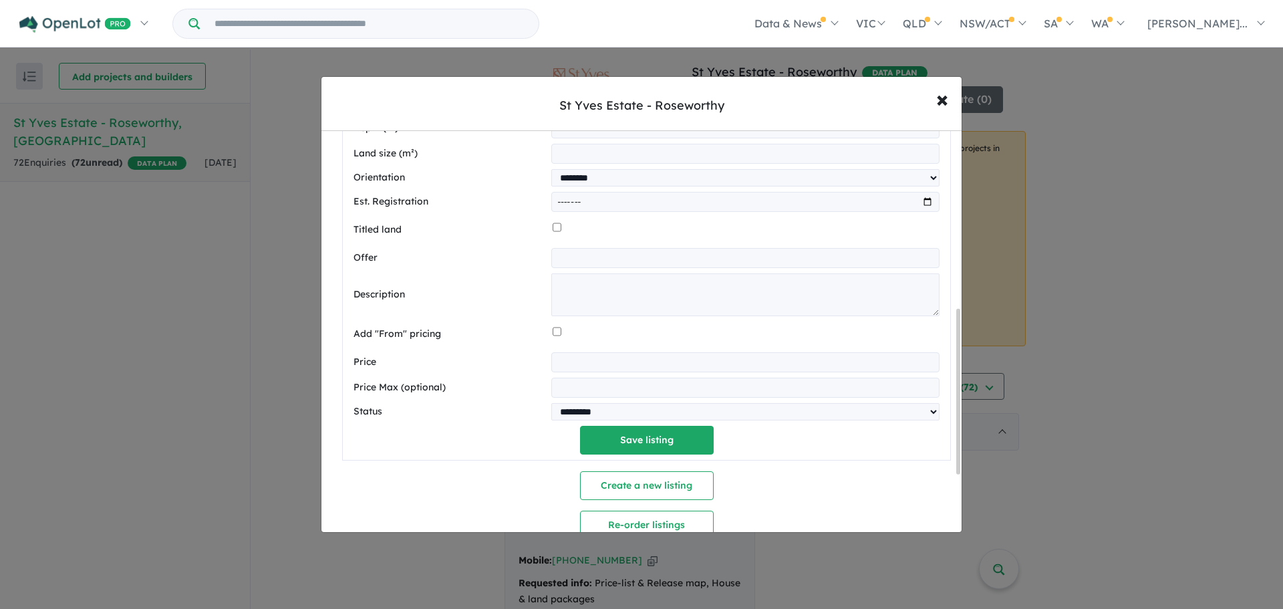
scroll to position [535, 0]
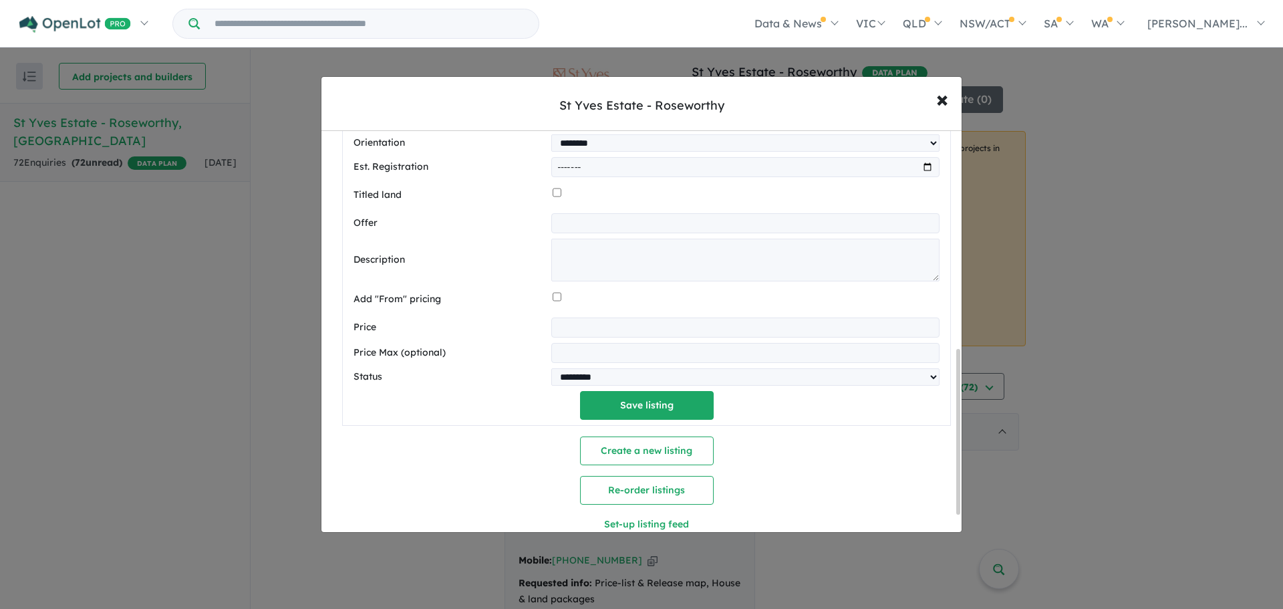
click at [587, 221] on input "text" at bounding box center [745, 223] width 388 height 20
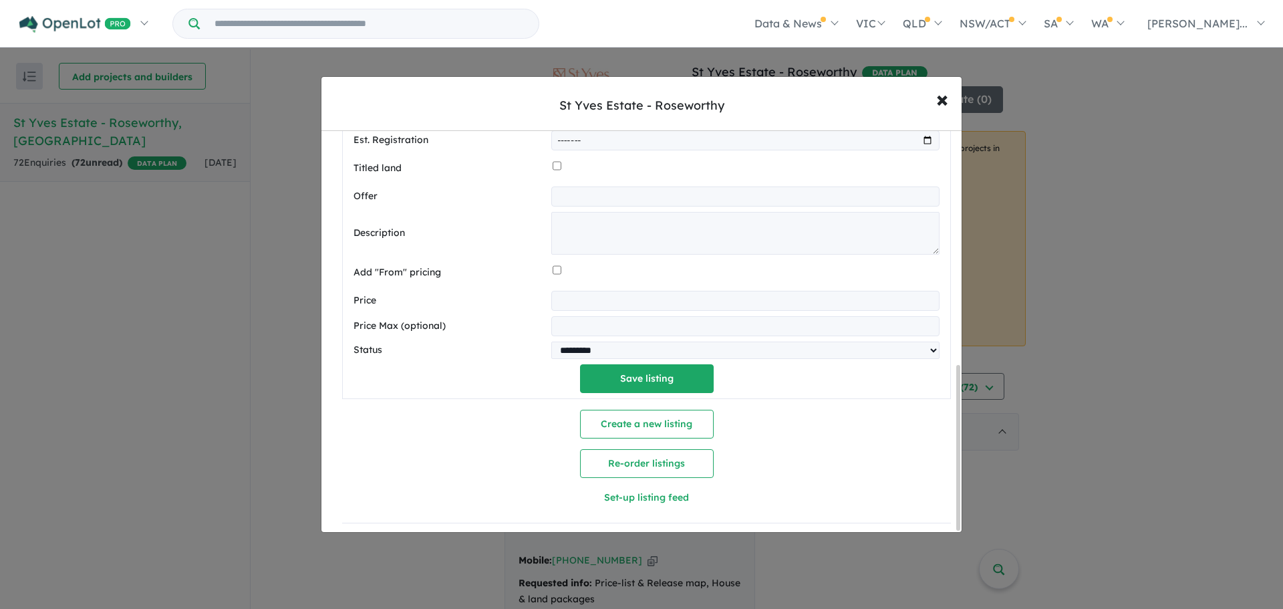
scroll to position [574, 0]
click at [523, 269] on label "Add "From" pricing" at bounding box center [451, 270] width 194 height 16
click at [562, 294] on input "number" at bounding box center [745, 298] width 388 height 20
type input "*"
type input "******"
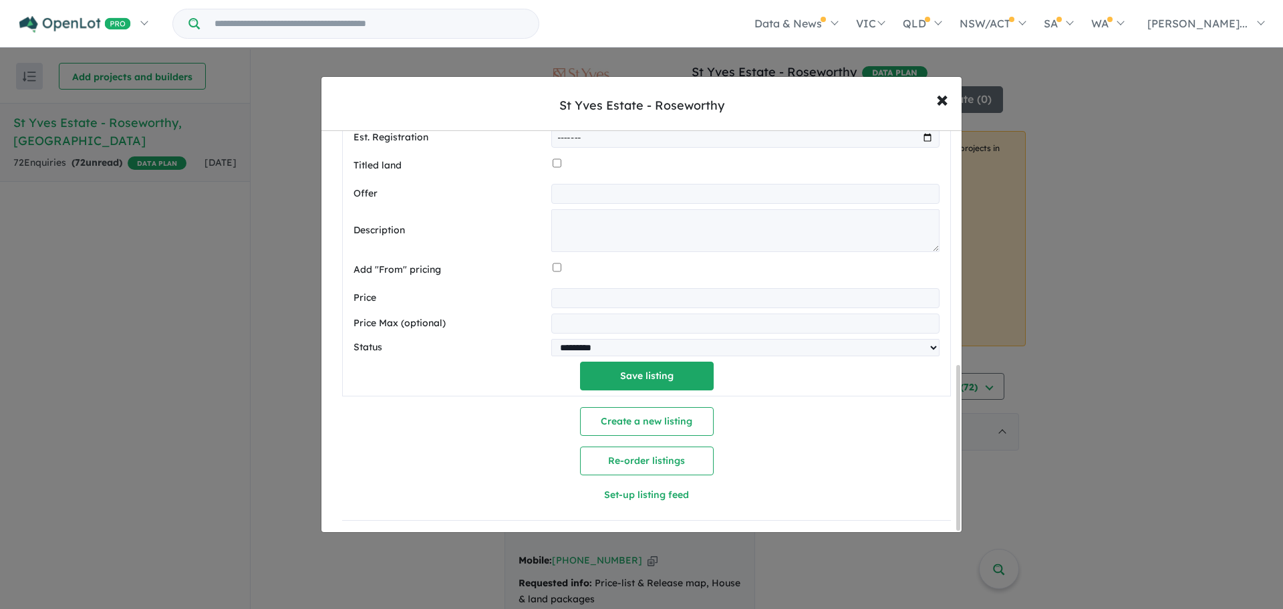
click at [476, 339] on div "Status ********* ******** **** ******" at bounding box center [647, 347] width 586 height 17
click at [584, 344] on select "********* ******** **** ******" at bounding box center [745, 347] width 388 height 17
click at [609, 368] on button "Save listing" at bounding box center [647, 376] width 134 height 29
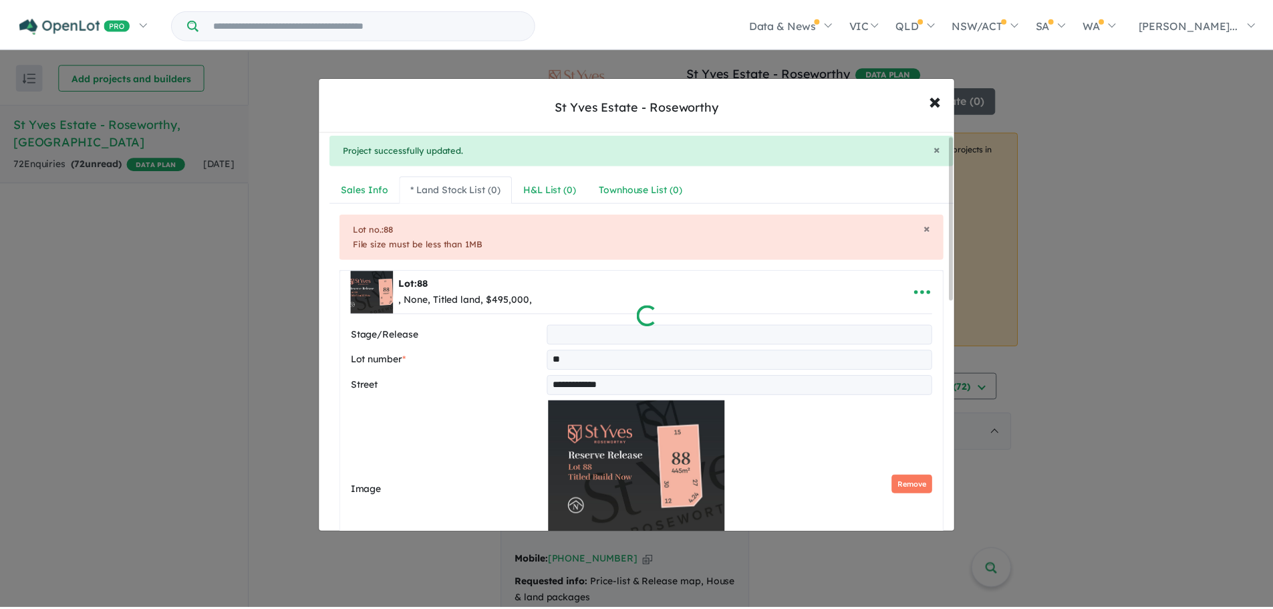
scroll to position [0, 0]
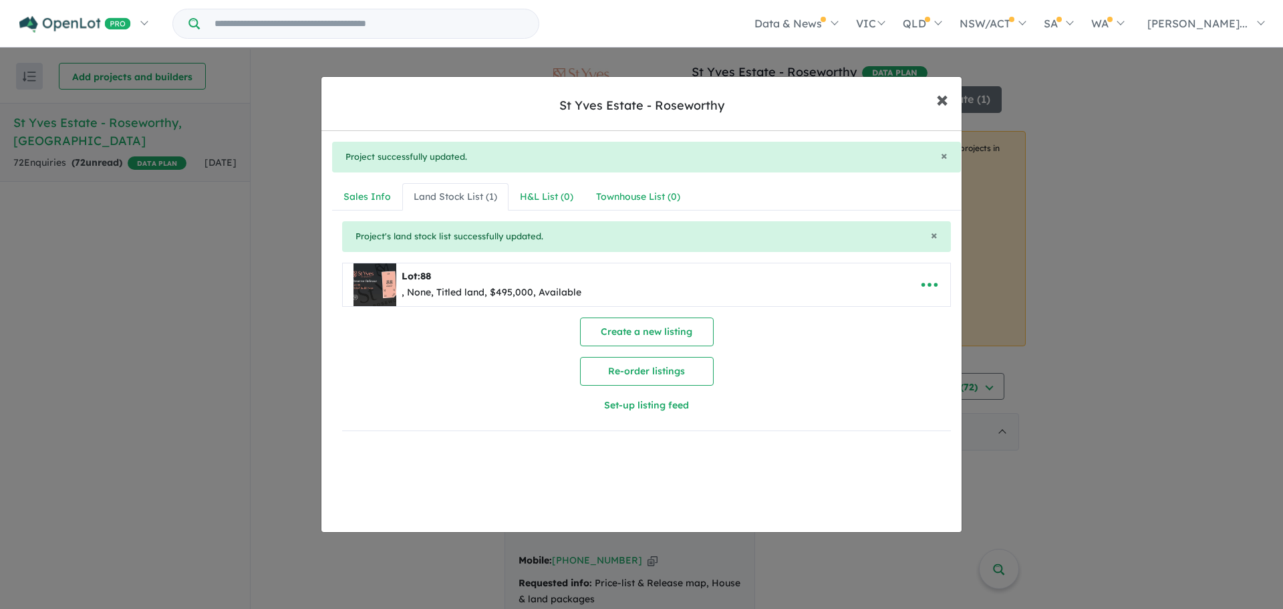
click at [947, 108] on span "×" at bounding box center [942, 98] width 12 height 29
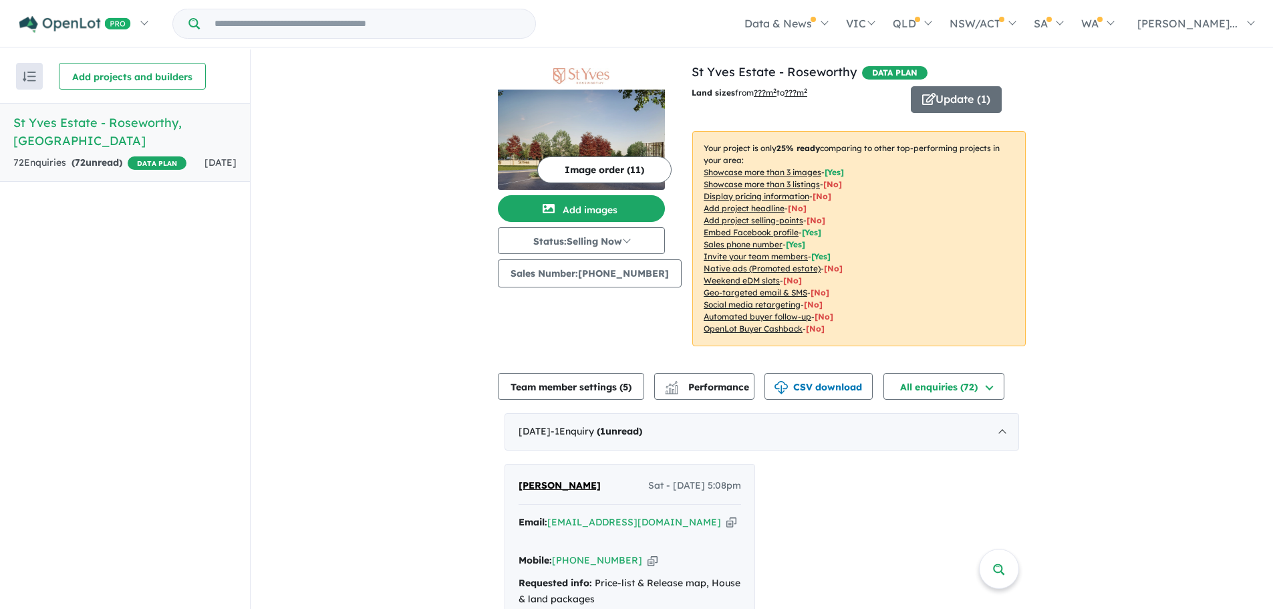
click at [620, 306] on div "Image order ( 11 ) Add images Status: Selling Now In Planning Coming Soon Selli…" at bounding box center [595, 212] width 194 height 299
click at [763, 90] on u "??? m 2" at bounding box center [765, 93] width 23 height 10
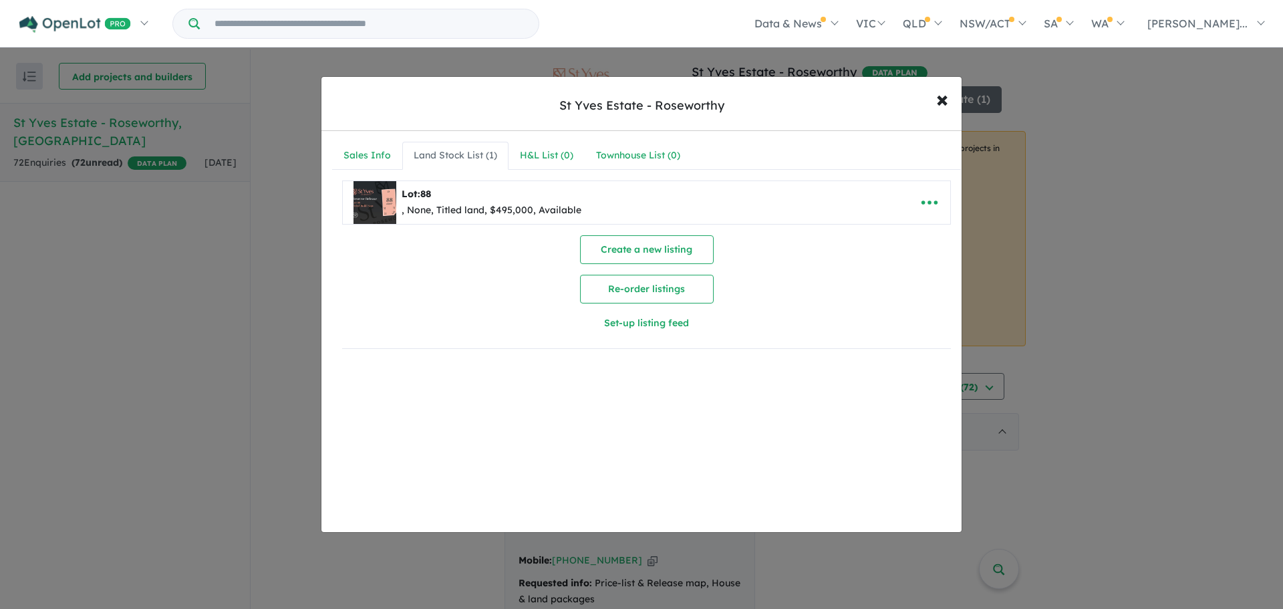
click at [327, 146] on div "**********" at bounding box center [646, 250] width 650 height 239
click at [390, 161] on link "Sales Info" at bounding box center [367, 156] width 70 height 28
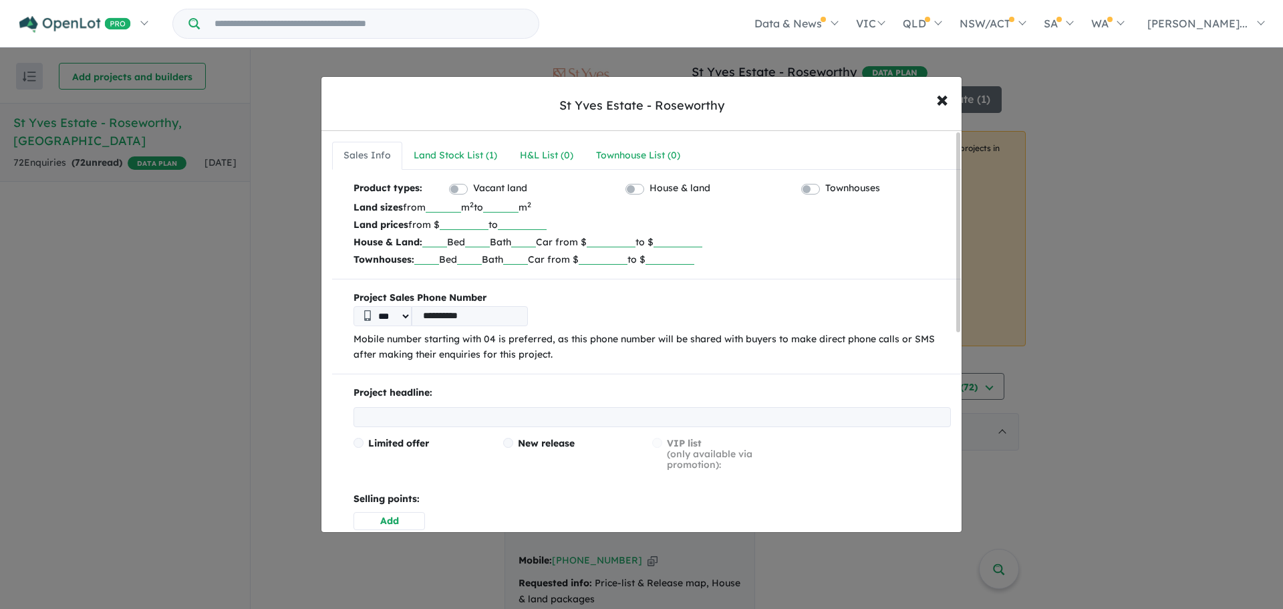
click at [426, 207] on p "Land sizes from m 2 to m 2" at bounding box center [652, 206] width 597 height 17
drag, startPoint x: 444, startPoint y: 206, endPoint x: 436, endPoint y: 206, distance: 8.0
click at [442, 206] on input "number" at bounding box center [443, 205] width 35 height 13
type input "***"
click at [515, 207] on input "number" at bounding box center [500, 205] width 35 height 13
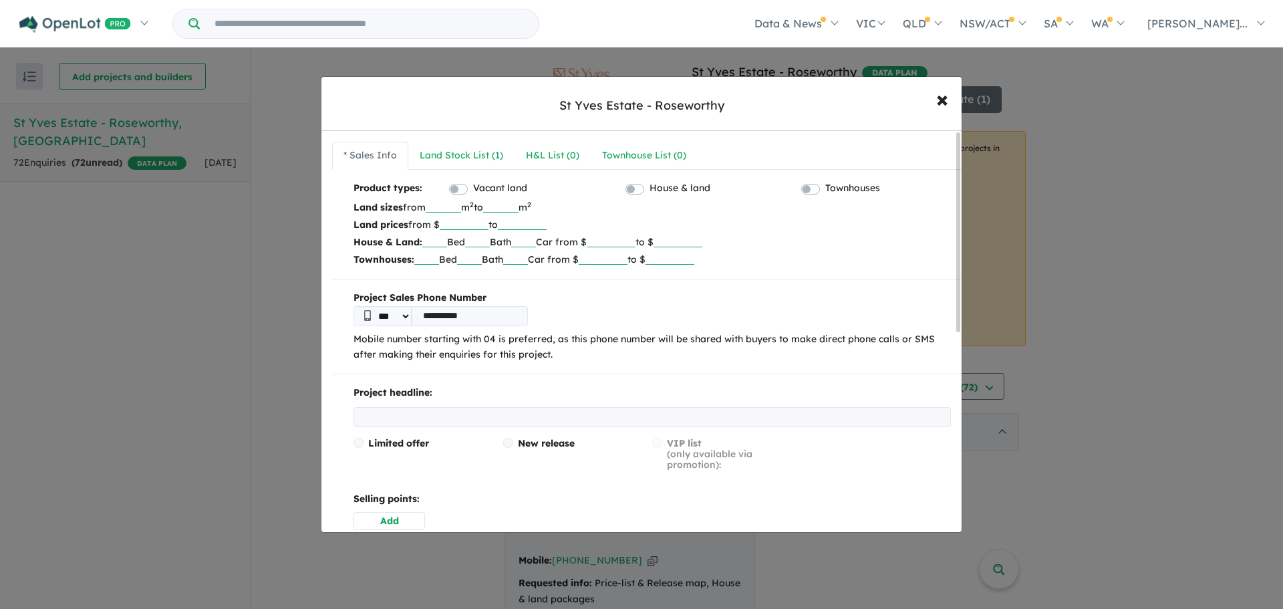
type input "***"
click at [650, 188] on label "House & land" at bounding box center [680, 188] width 61 height 16
click at [801, 275] on div "**********" at bounding box center [646, 553] width 629 height 746
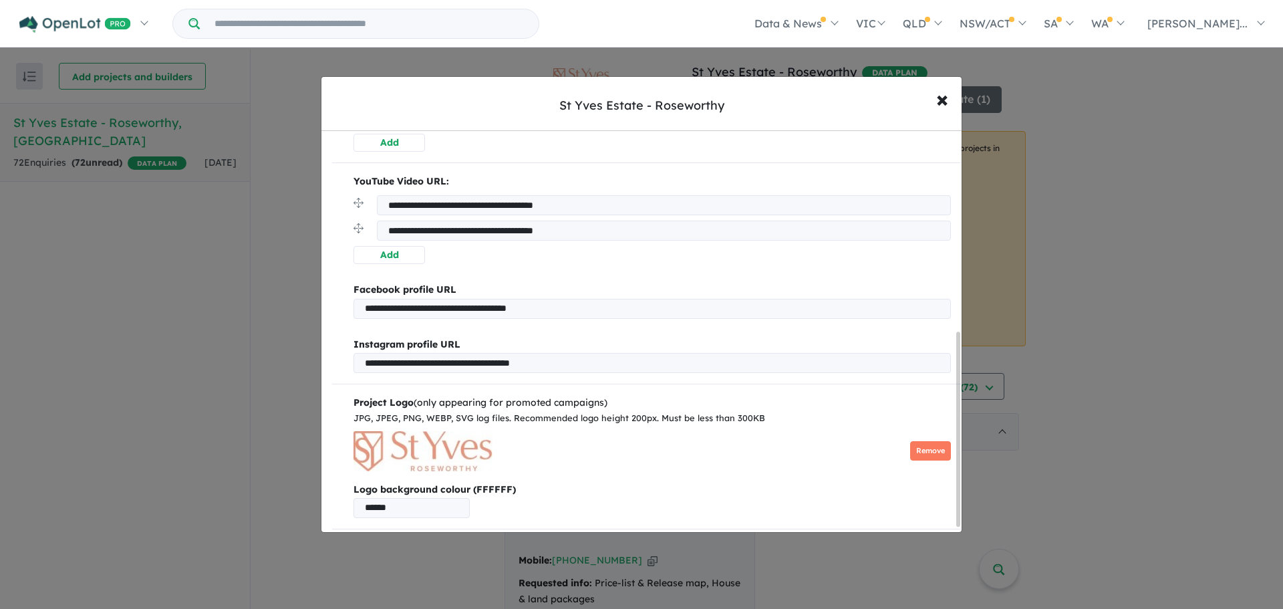
scroll to position [424, 0]
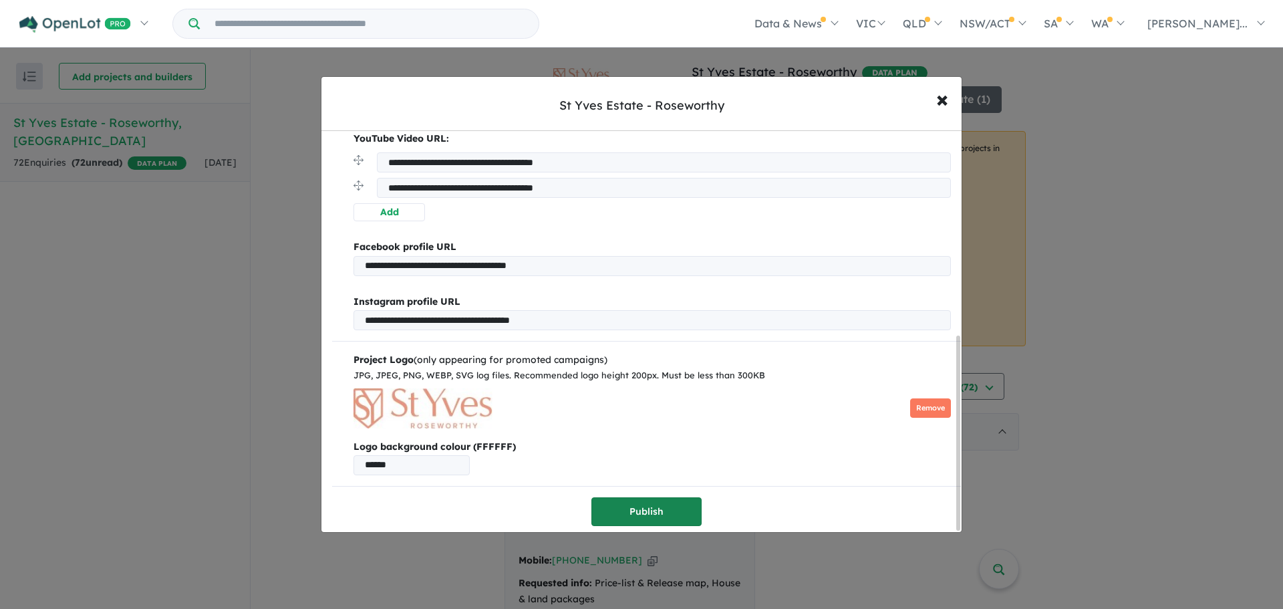
click at [614, 509] on button "Publish" at bounding box center [646, 511] width 110 height 29
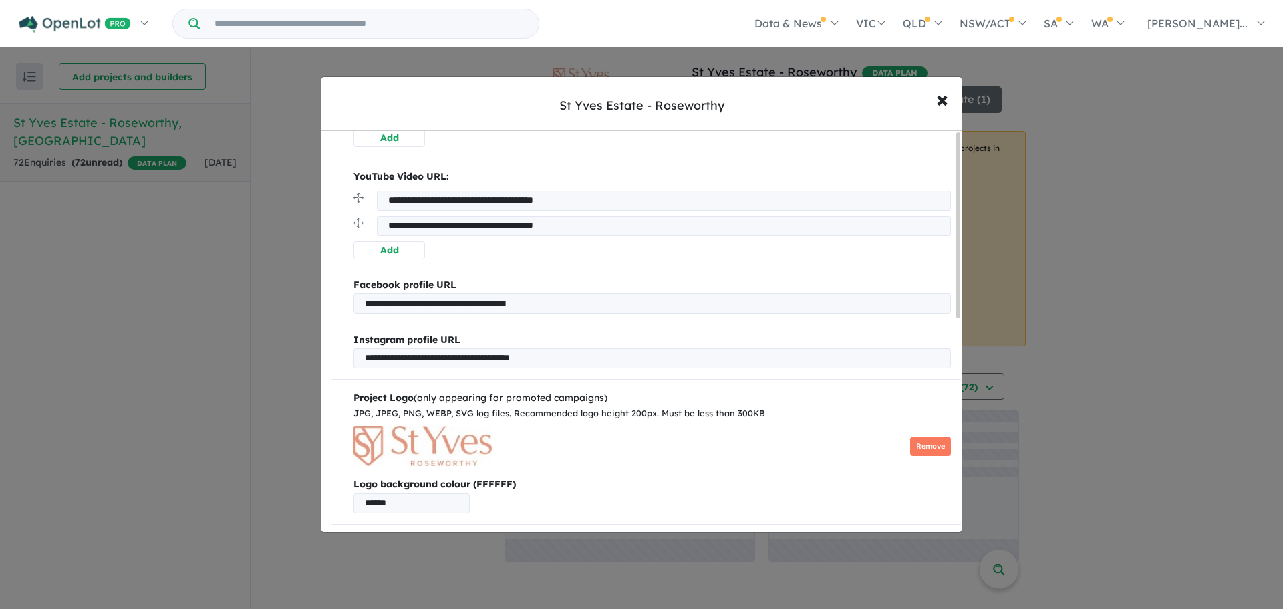
scroll to position [0, 0]
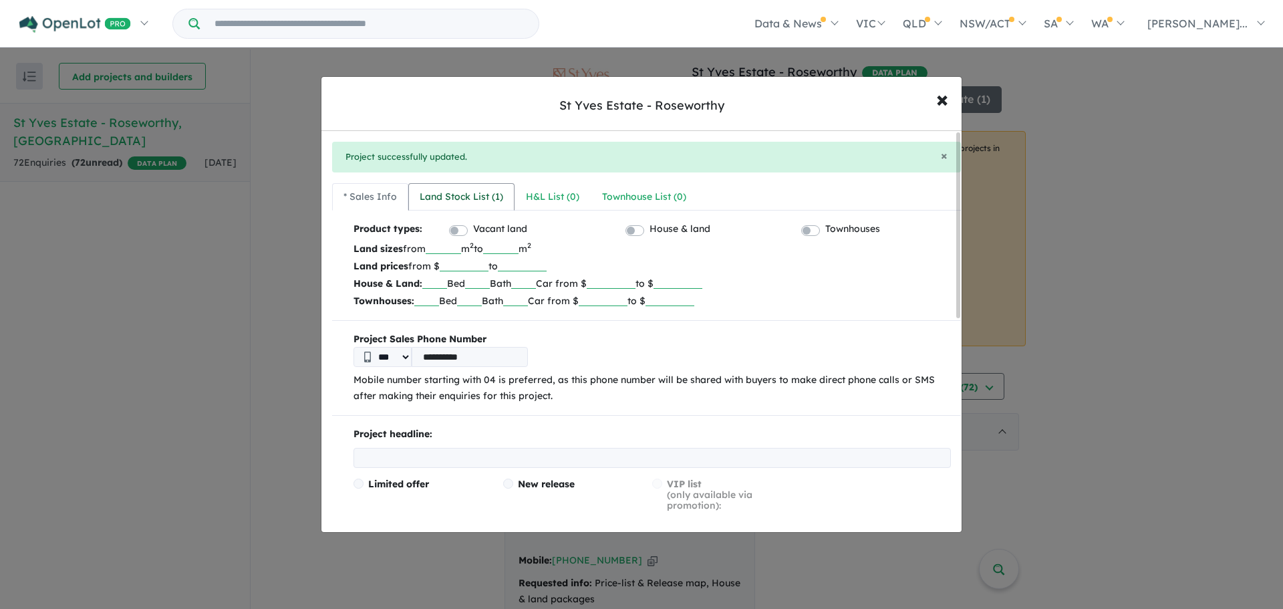
drag, startPoint x: 434, startPoint y: 199, endPoint x: 452, endPoint y: 194, distance: 18.6
click at [434, 199] on div "Land Stock List ( 1 )" at bounding box center [462, 197] width 84 height 16
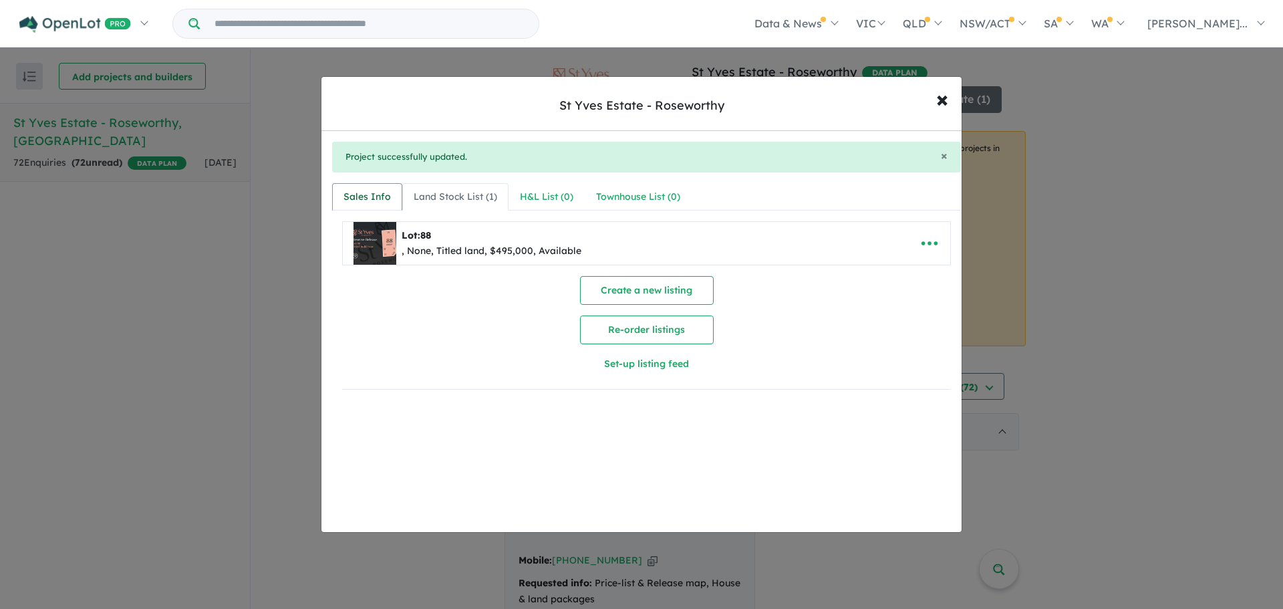
click at [368, 187] on link "Sales Info" at bounding box center [367, 197] width 70 height 28
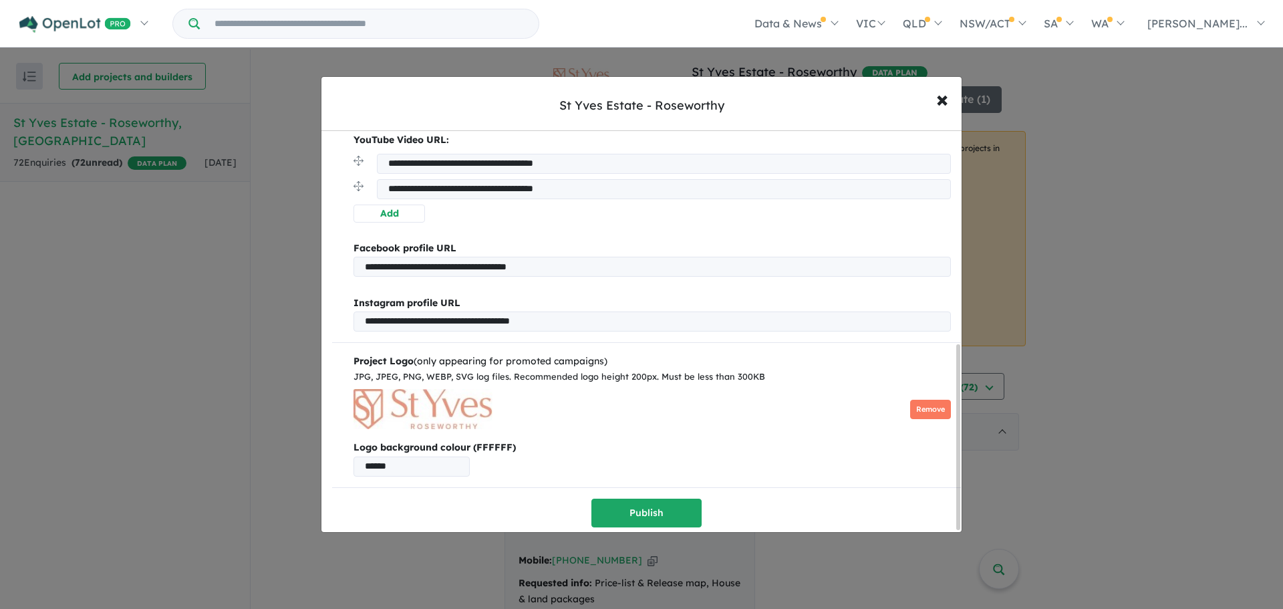
scroll to position [466, 0]
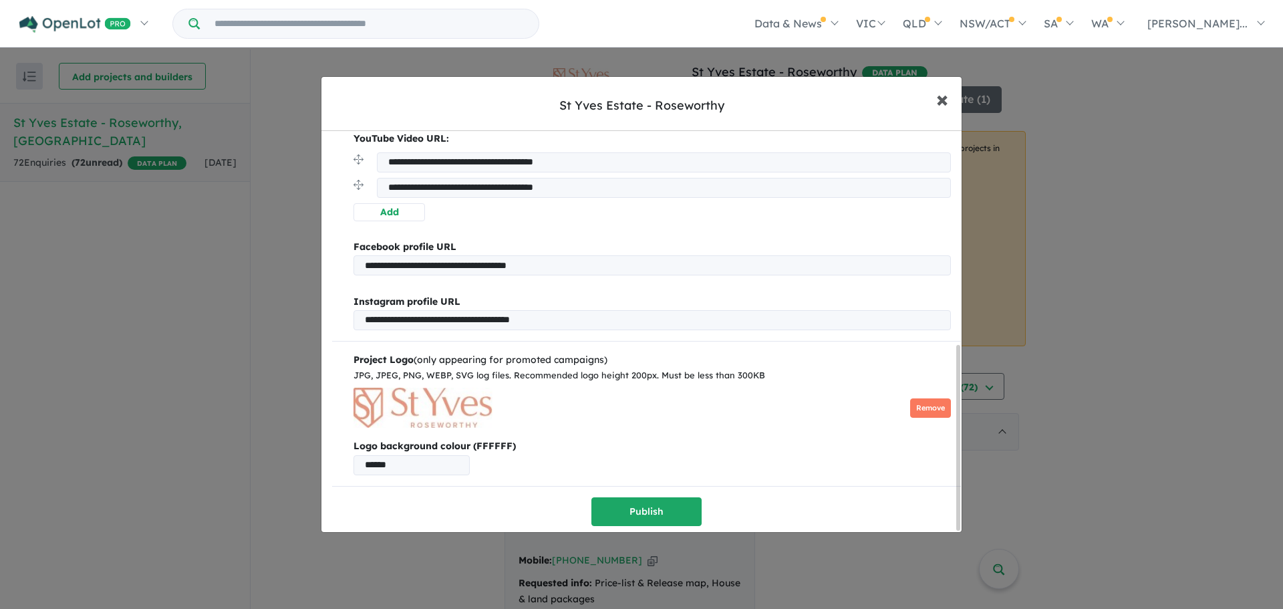
click at [943, 94] on span "×" at bounding box center [942, 98] width 12 height 29
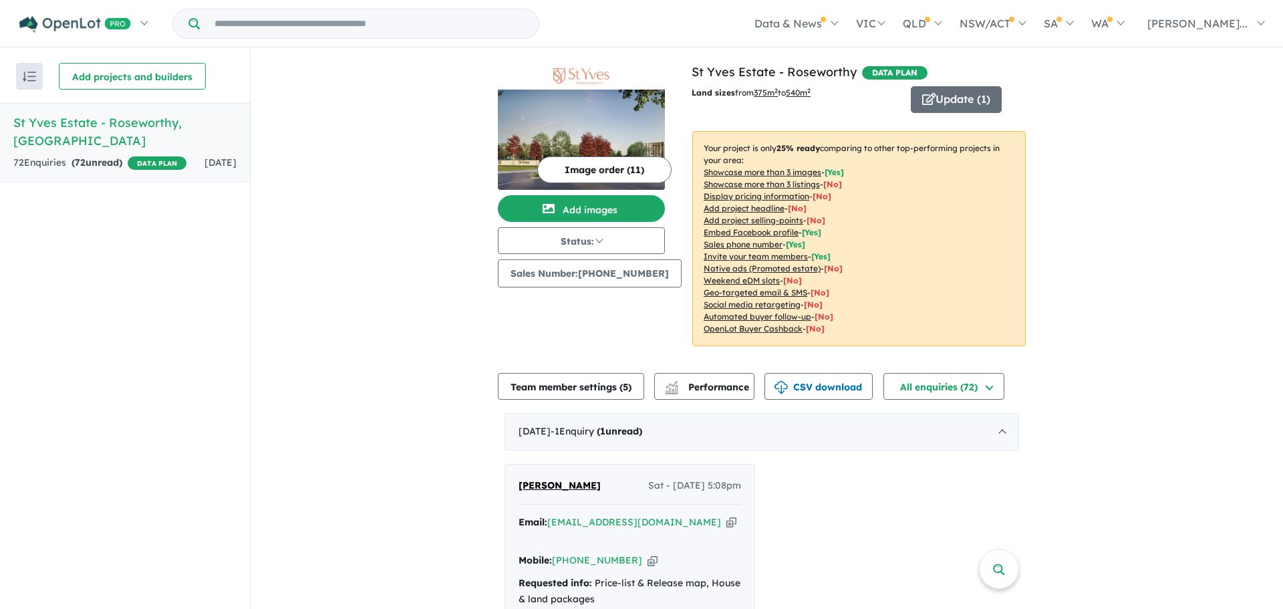
scroll to position [0, 0]
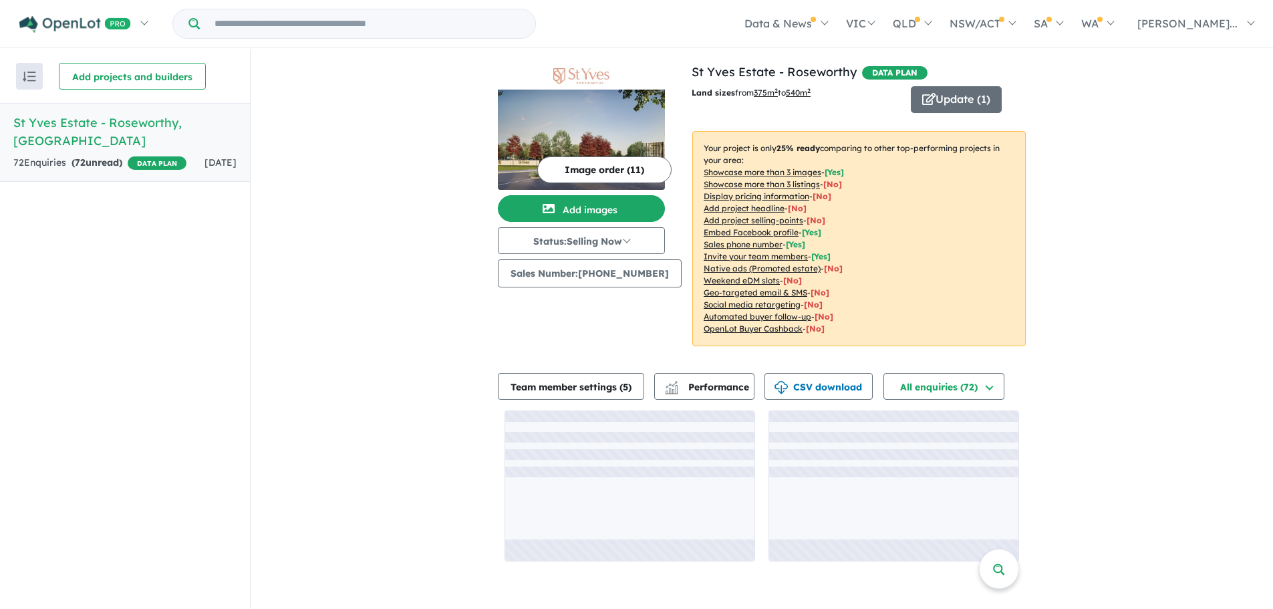
click at [585, 165] on button "Image order ( 11 )" at bounding box center [604, 169] width 134 height 27
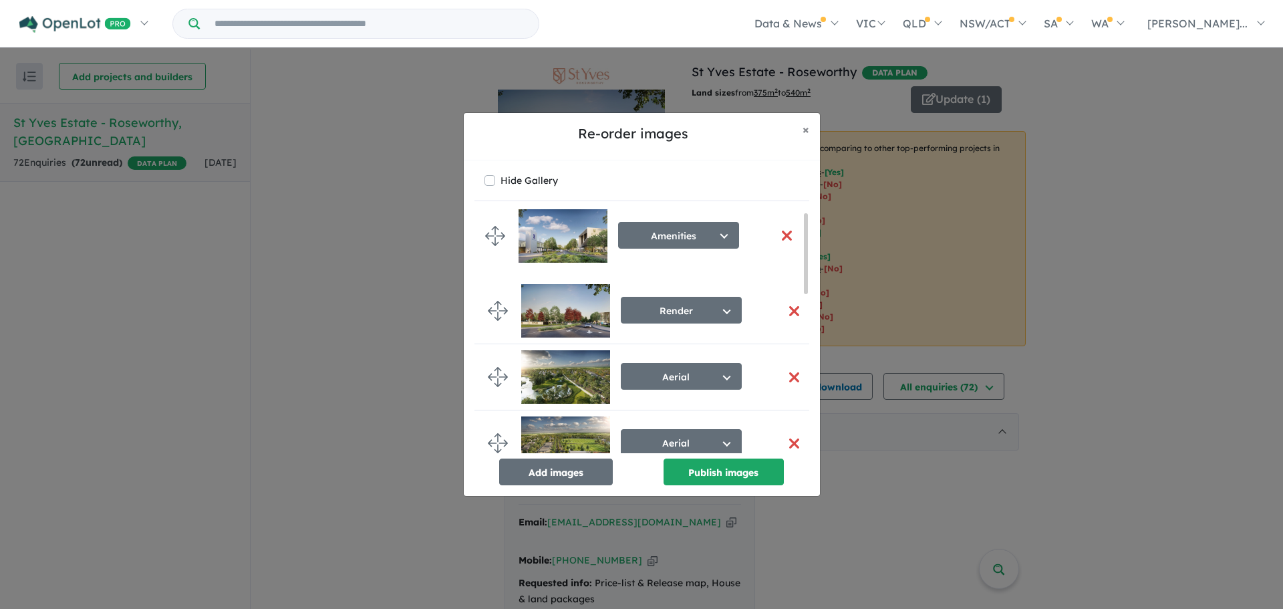
drag, startPoint x: 495, startPoint y: 372, endPoint x: 492, endPoint y: 233, distance: 139.0
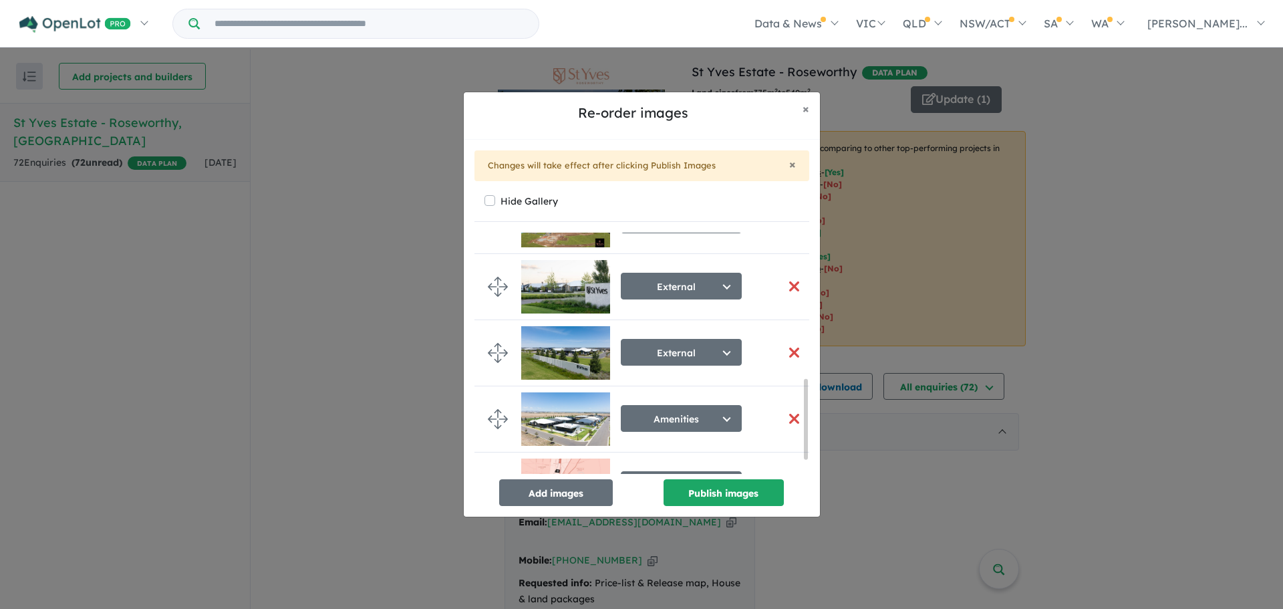
scroll to position [468, 0]
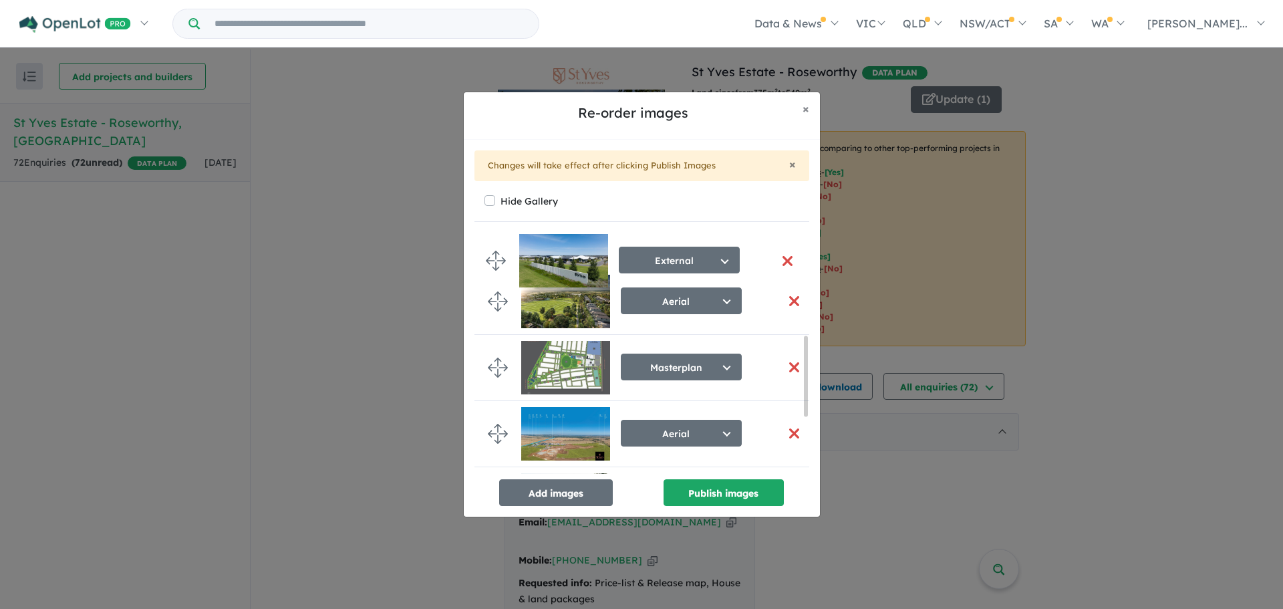
drag, startPoint x: 499, startPoint y: 328, endPoint x: 497, endPoint y: 262, distance: 66.2
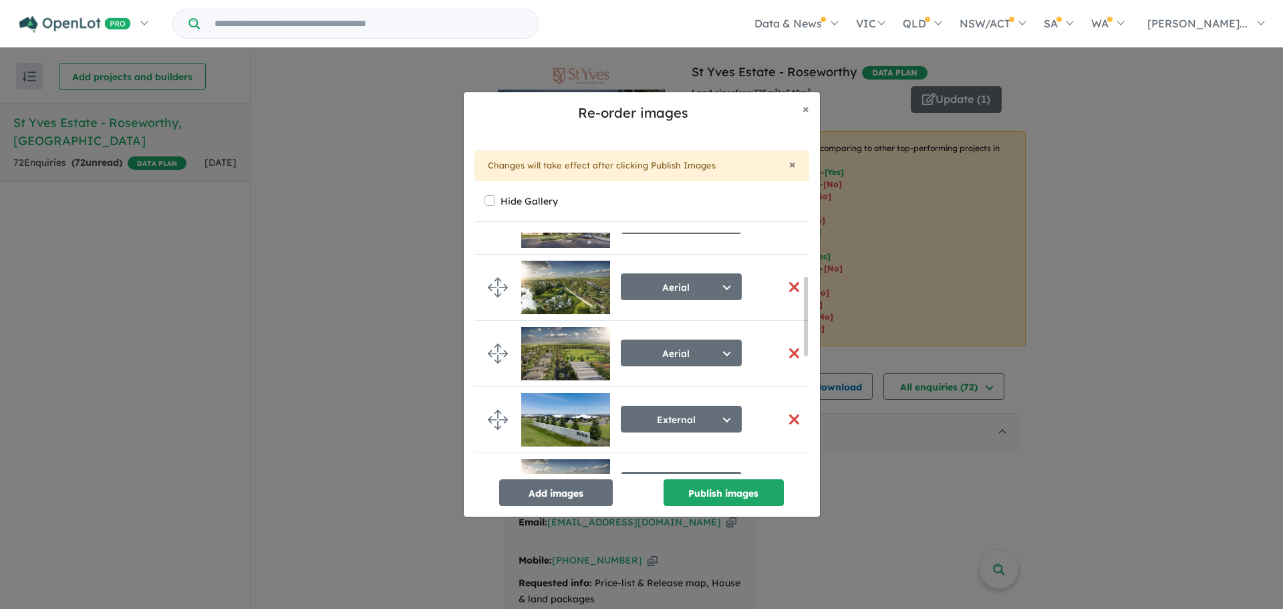
scroll to position [134, 0]
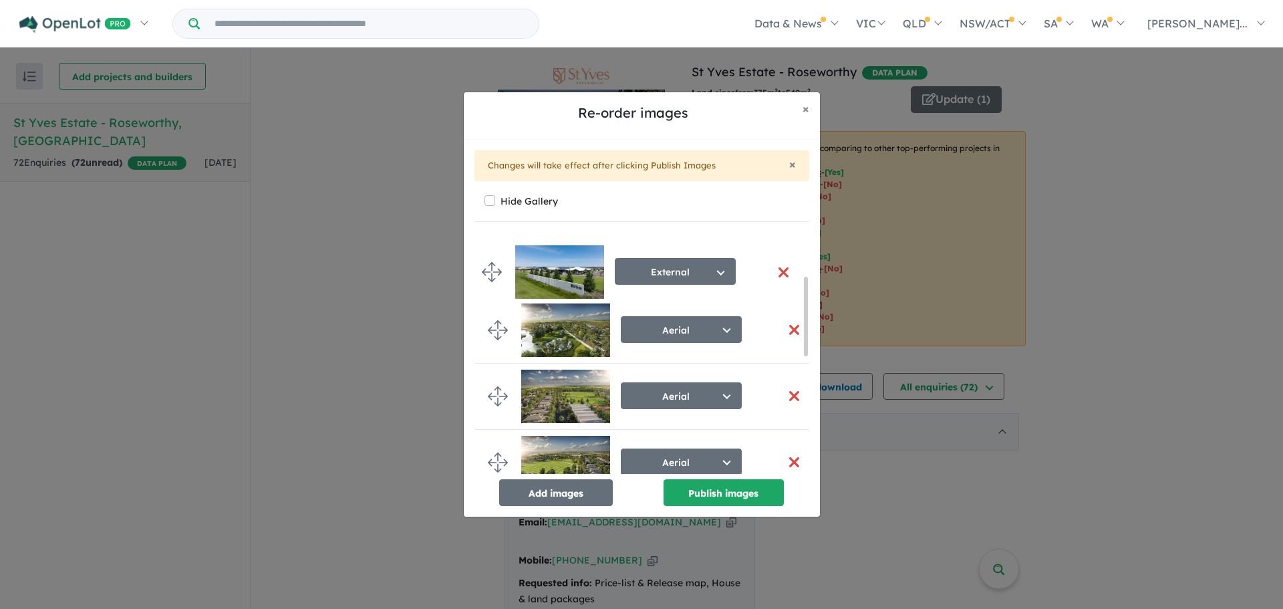
drag, startPoint x: 496, startPoint y: 380, endPoint x: 492, endPoint y: 265, distance: 115.0
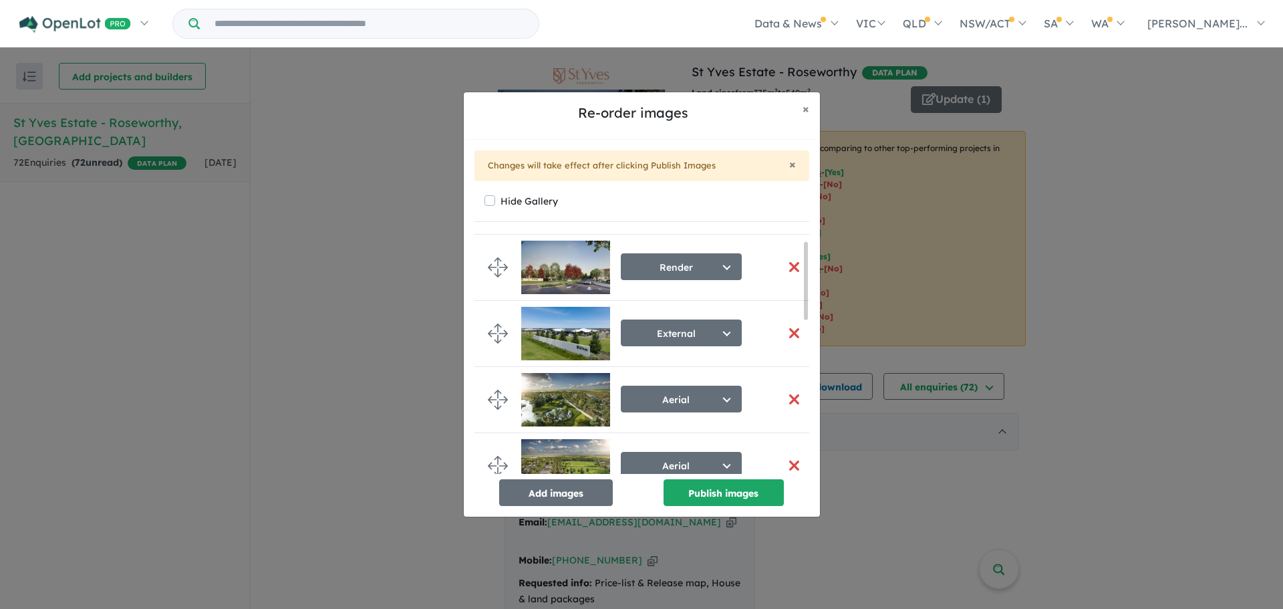
scroll to position [0, 0]
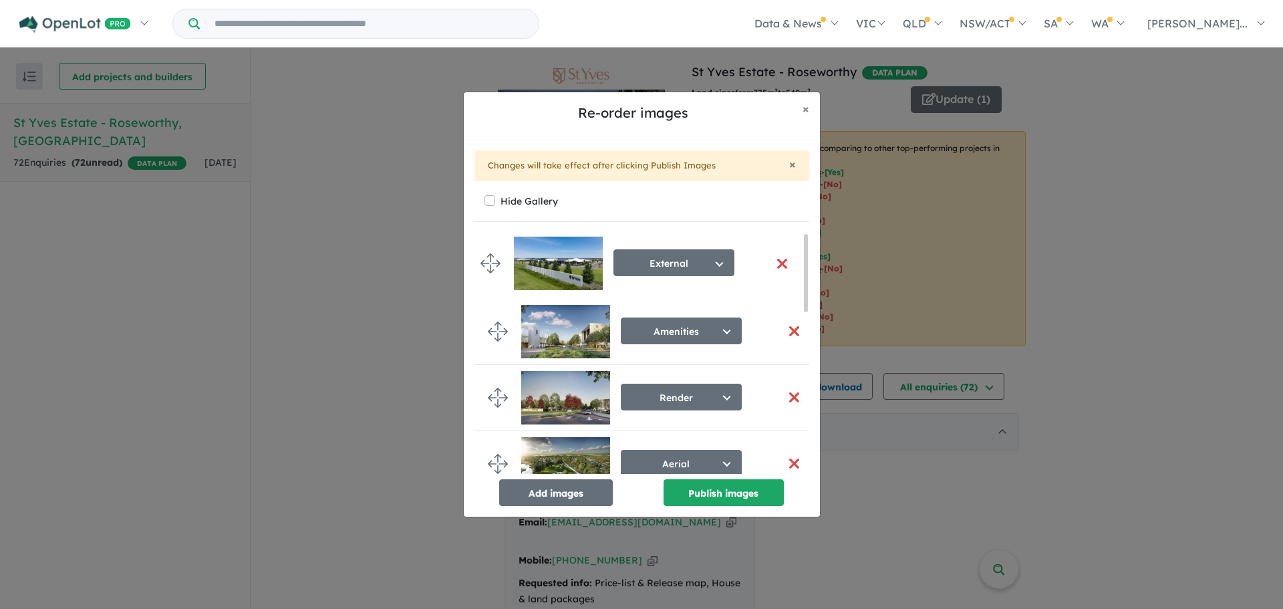
drag, startPoint x: 498, startPoint y: 388, endPoint x: 491, endPoint y: 253, distance: 134.5
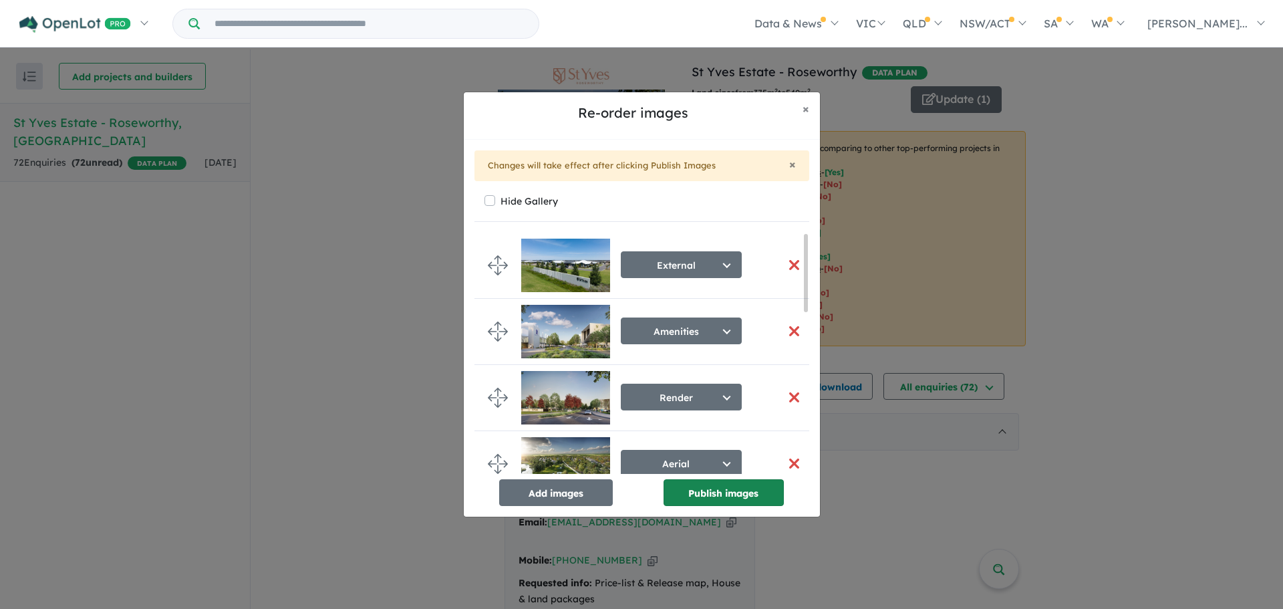
click at [690, 495] on button "Publish images" at bounding box center [724, 492] width 120 height 27
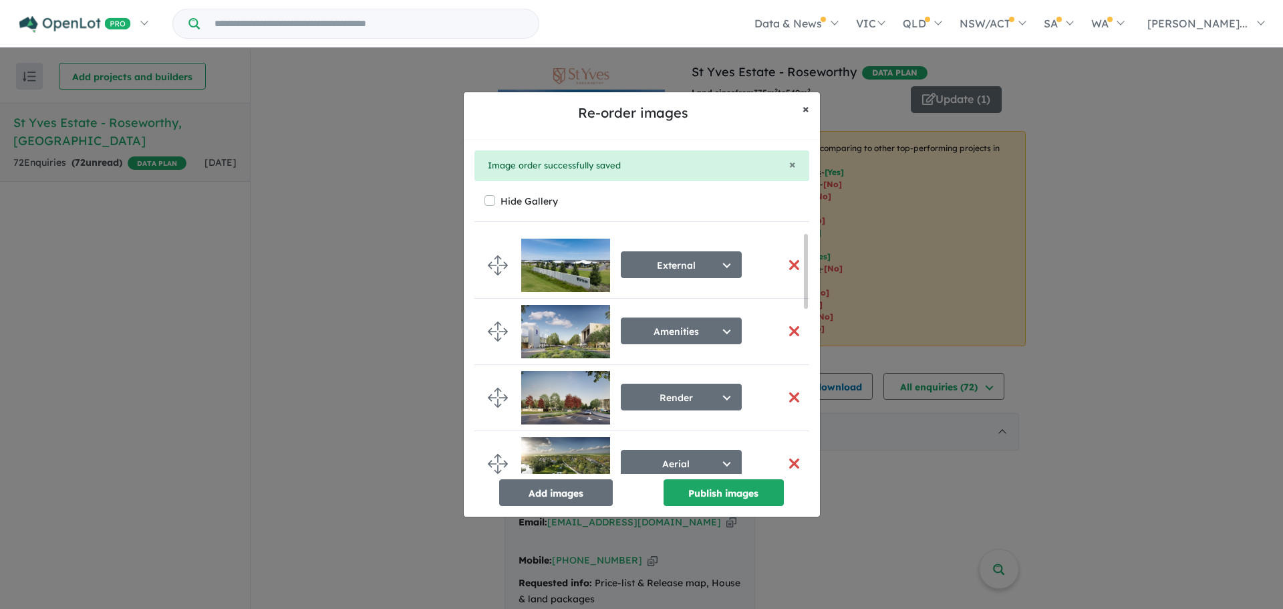
click at [808, 108] on span "×" at bounding box center [806, 108] width 7 height 15
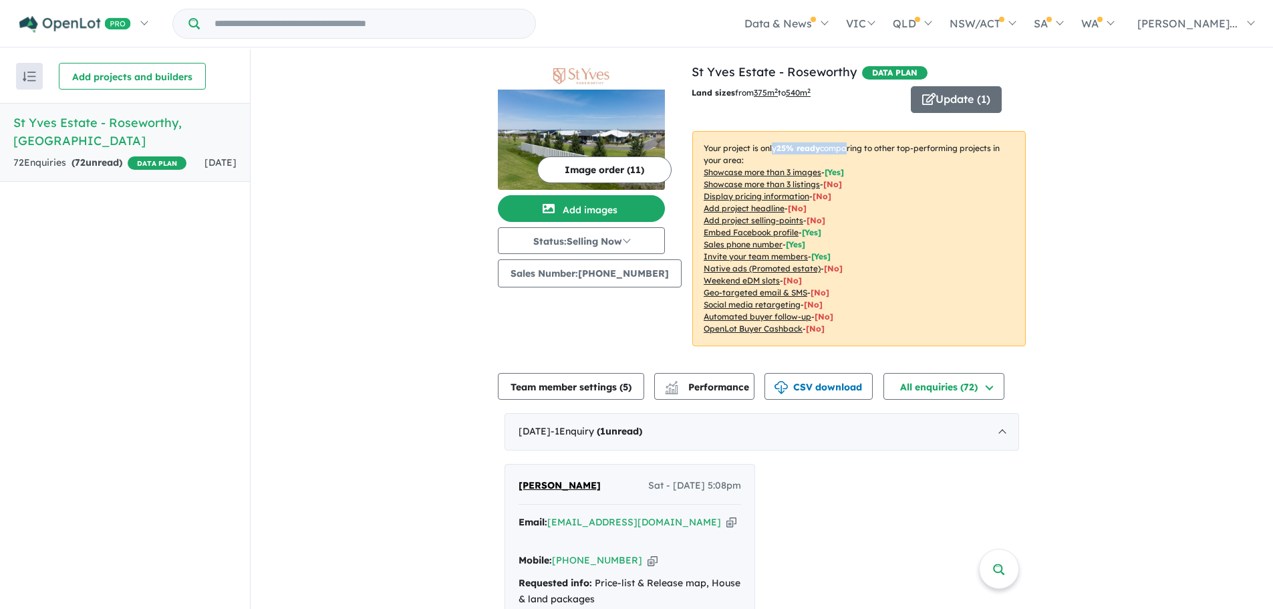
drag, startPoint x: 839, startPoint y: 142, endPoint x: 762, endPoint y: 145, distance: 77.6
click at [762, 145] on p "Your project is only 25 % ready comparing to other top-performing projects in y…" at bounding box center [858, 238] width 333 height 215
drag, startPoint x: 829, startPoint y: 155, endPoint x: 774, endPoint y: 148, distance: 55.9
click at [774, 148] on p "Your project is only 25 % ready comparing to other top-performing projects in y…" at bounding box center [858, 238] width 333 height 215
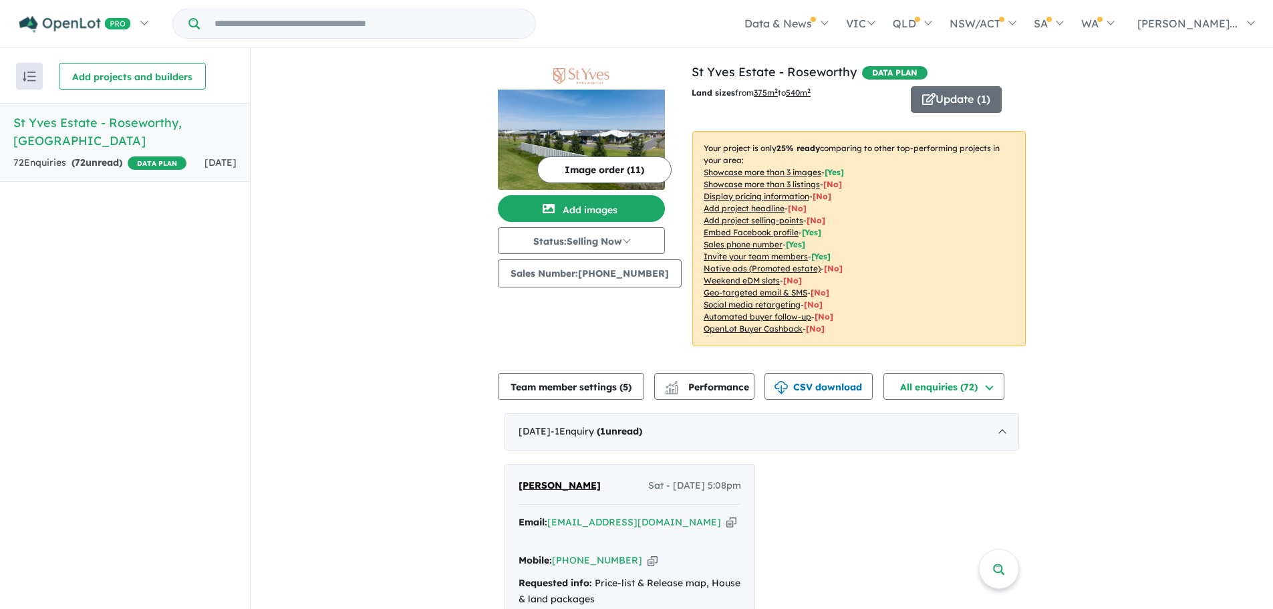
click at [777, 148] on b "25 % ready" at bounding box center [798, 148] width 43 height 10
